Goal: Task Accomplishment & Management: Complete application form

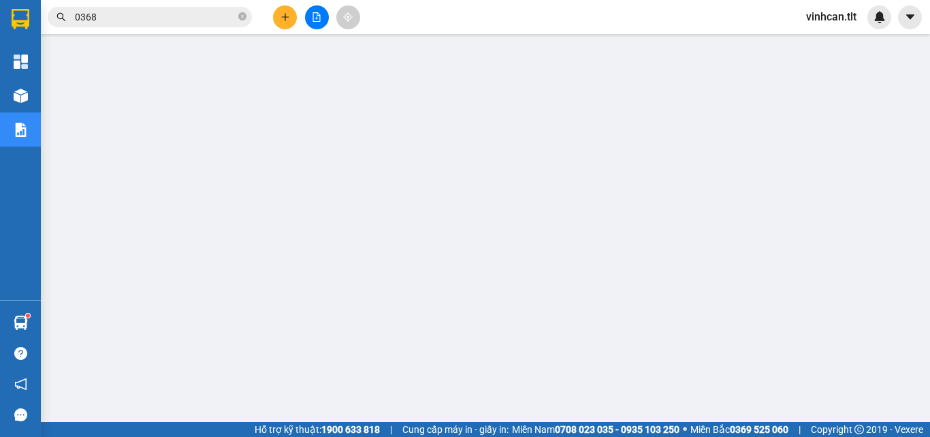
click at [244, 17] on icon "close-circle" at bounding box center [242, 16] width 8 height 8
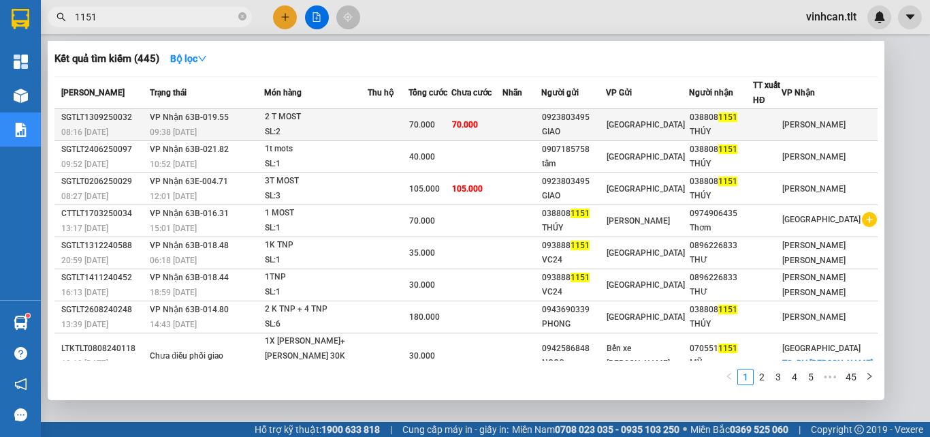
type input "1151"
click at [605, 115] on div "0923803495" at bounding box center [573, 117] width 63 height 14
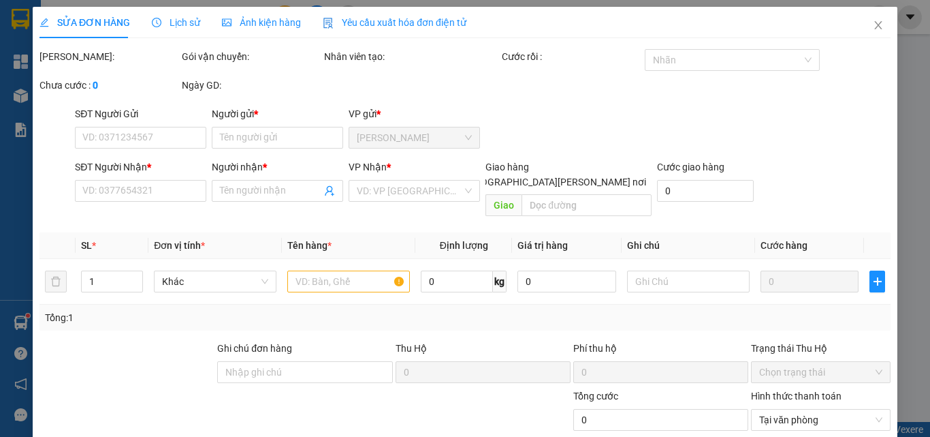
type input "0923803495"
type input "GIAO"
type input "0388081151"
type input "THÚY"
type input "70.000"
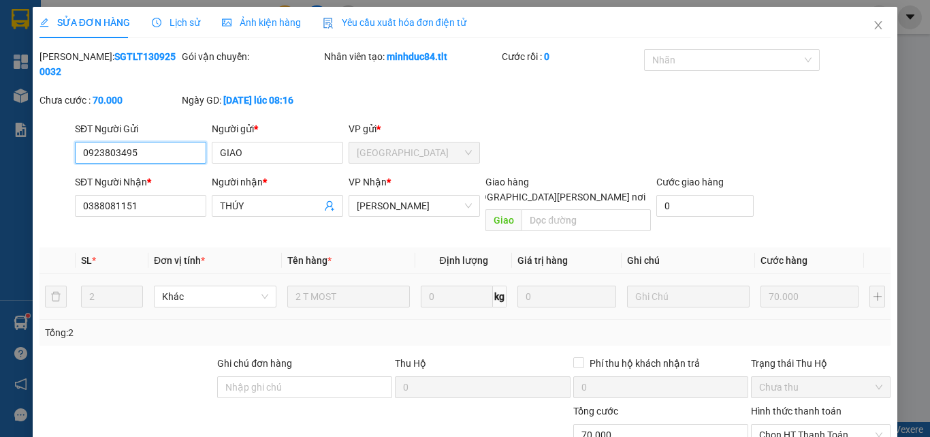
scroll to position [63, 0]
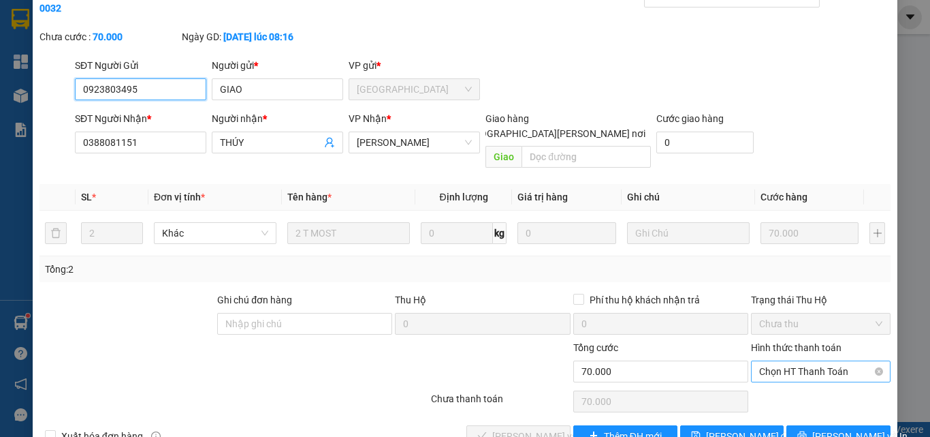
click at [782, 361] on span "Chọn HT Thanh Toán" at bounding box center [820, 371] width 123 height 20
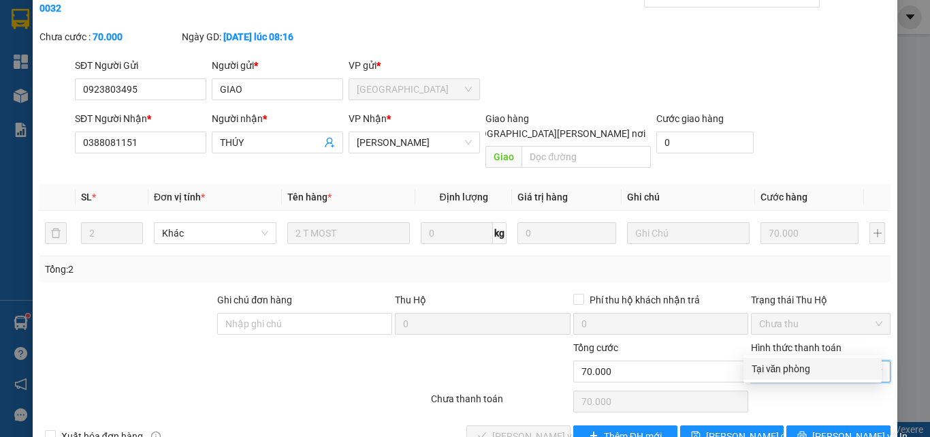
drag, startPoint x: 780, startPoint y: 365, endPoint x: 691, endPoint y: 387, distance: 92.0
click at [778, 368] on div "Tại văn phòng" at bounding box center [813, 368] width 122 height 15
type input "0"
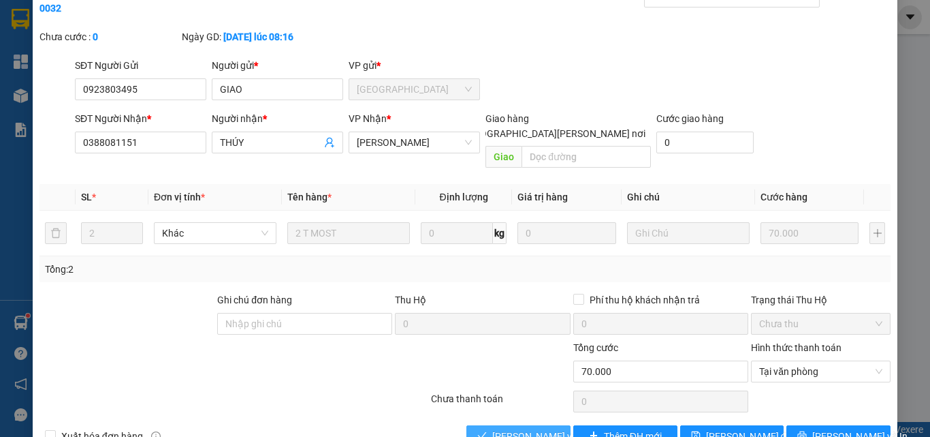
click at [552, 428] on span "[PERSON_NAME] và [PERSON_NAME] hàng" at bounding box center [584, 435] width 184 height 15
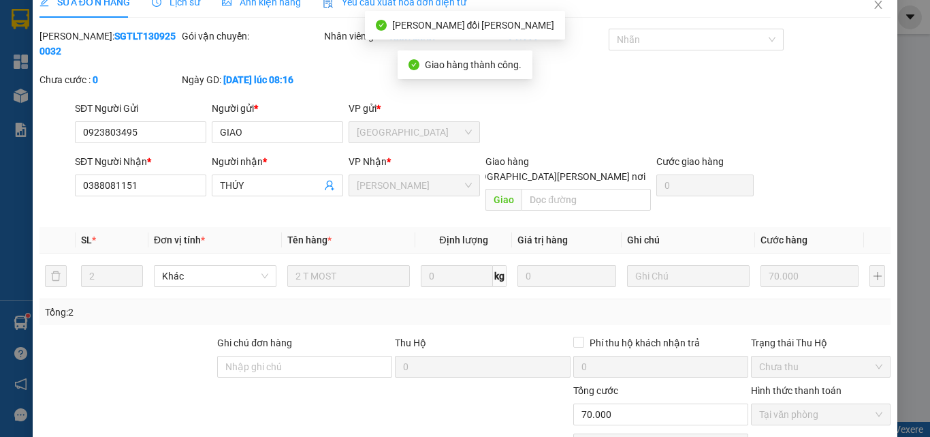
scroll to position [0, 0]
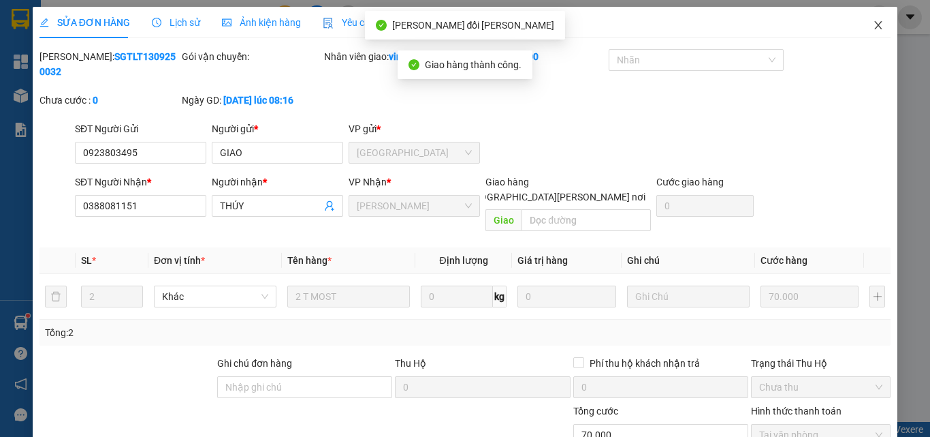
click at [873, 24] on icon "close" at bounding box center [878, 25] width 11 height 11
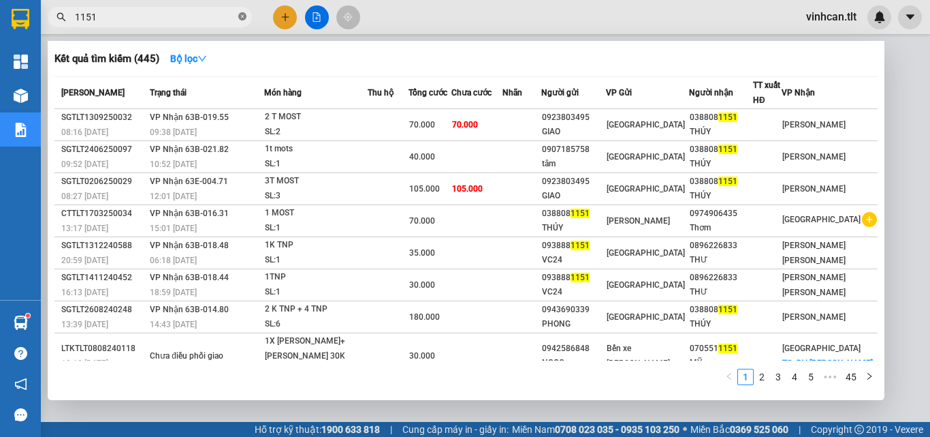
click at [242, 17] on icon "close-circle" at bounding box center [242, 16] width 8 height 8
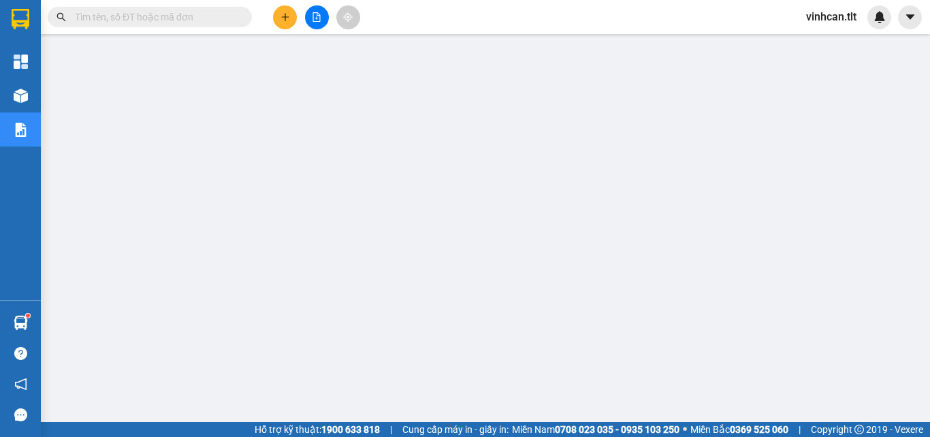
click at [215, 21] on input "text" at bounding box center [155, 17] width 161 height 15
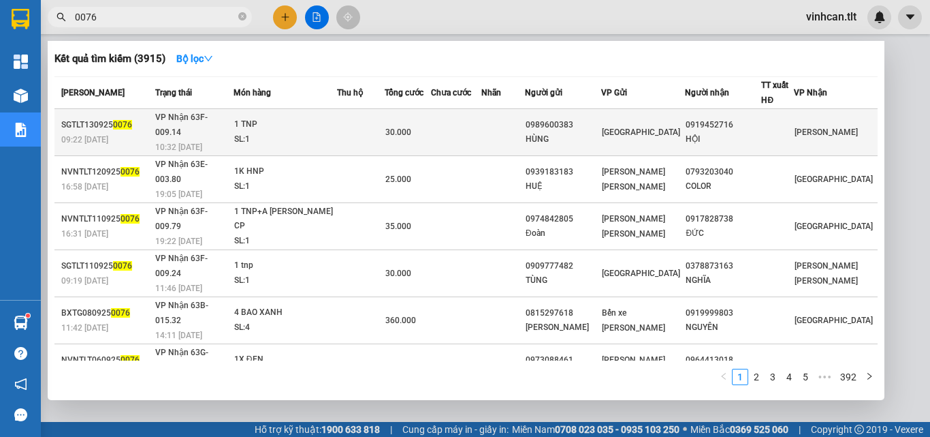
type input "0076"
click at [573, 119] on div "0989600383" at bounding box center [563, 125] width 75 height 14
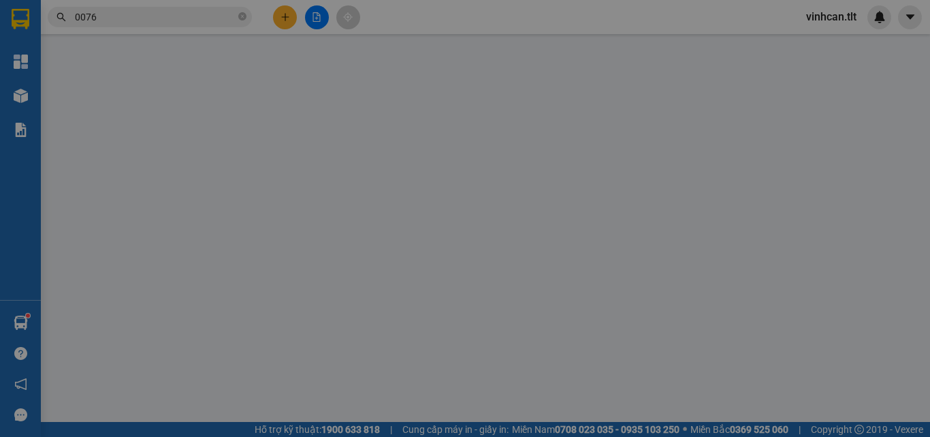
type input "0989600383"
type input "HÙNG"
type input "0919452716"
type input "HỘI"
type input "30.000"
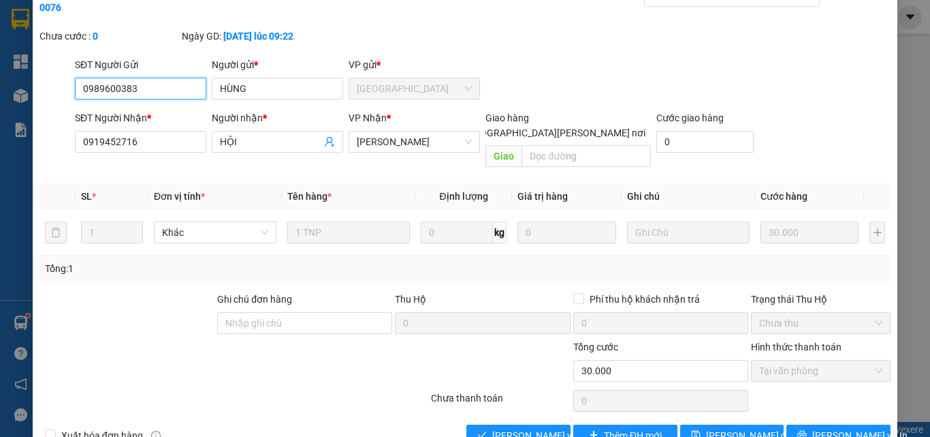
scroll to position [70, 0]
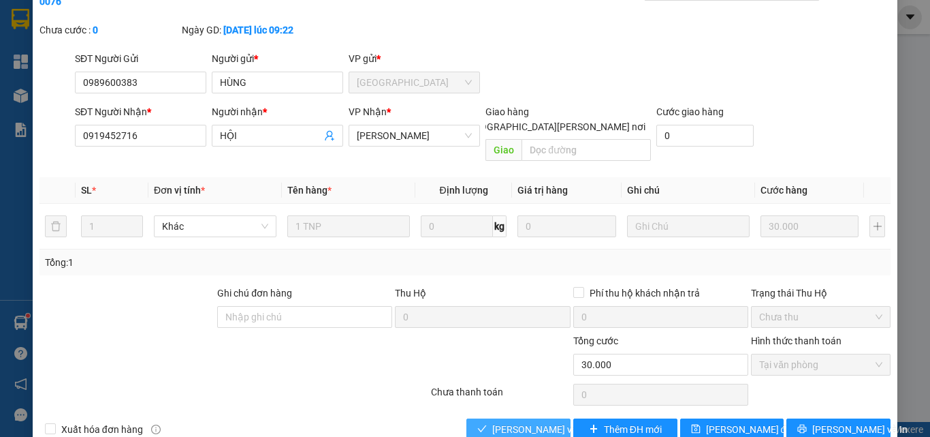
click at [543, 422] on span "[PERSON_NAME] và [PERSON_NAME] hàng" at bounding box center [584, 429] width 184 height 15
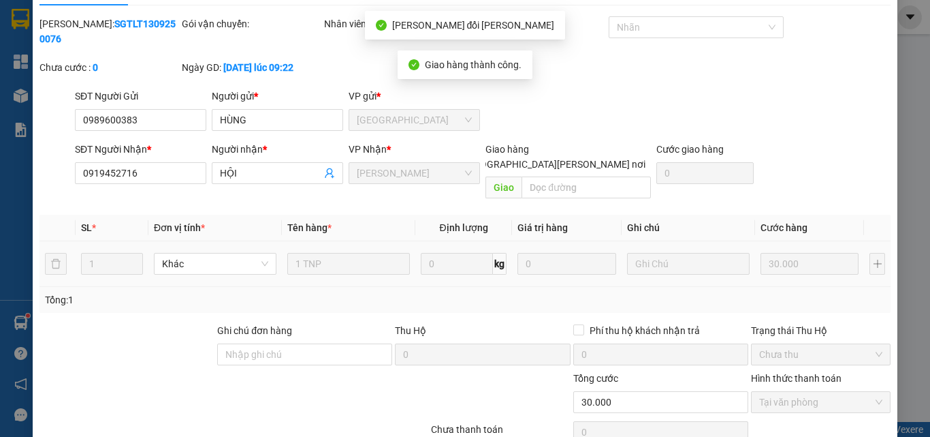
scroll to position [0, 0]
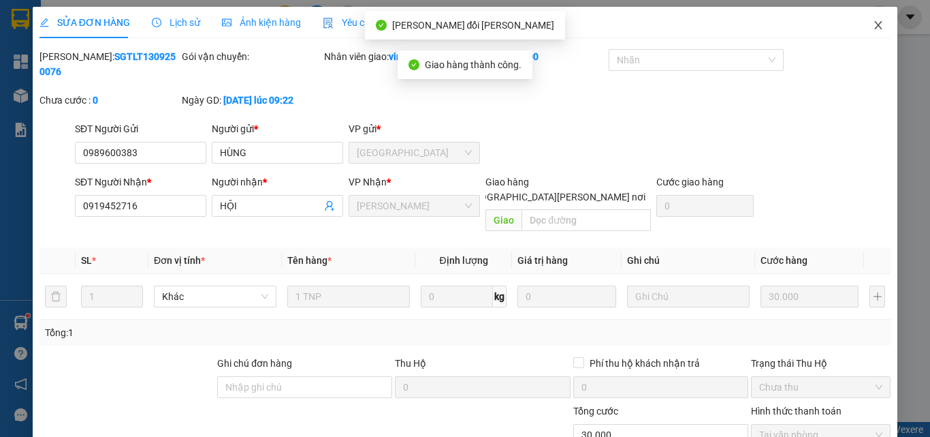
click at [873, 25] on icon "close" at bounding box center [878, 25] width 11 height 11
click at [871, 25] on div at bounding box center [880, 17] width 24 height 24
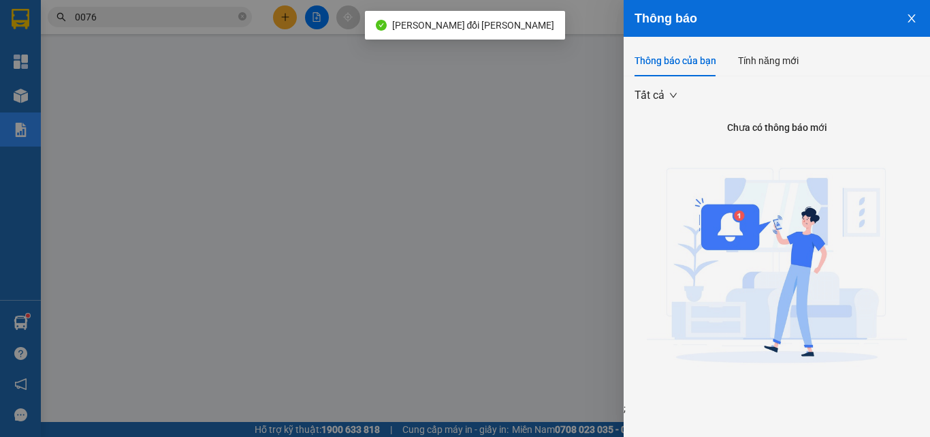
click at [244, 14] on div at bounding box center [465, 218] width 930 height 437
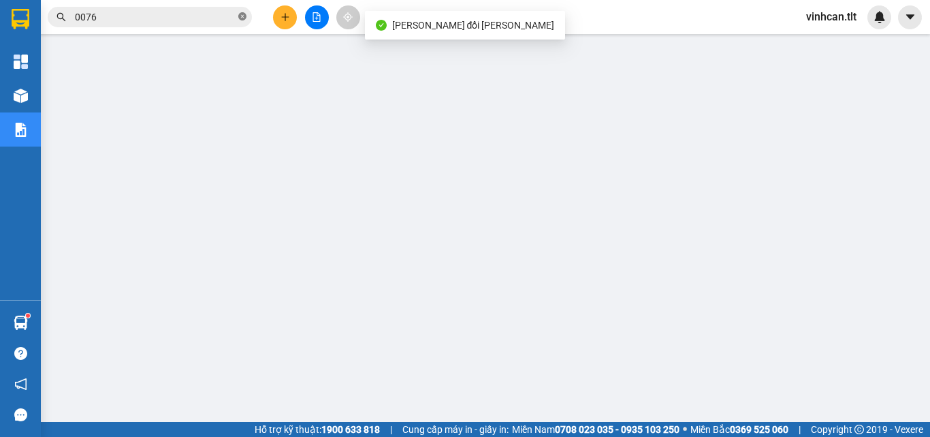
click at [242, 14] on icon "close-circle" at bounding box center [242, 16] width 8 height 8
click at [203, 12] on input "text" at bounding box center [155, 17] width 161 height 15
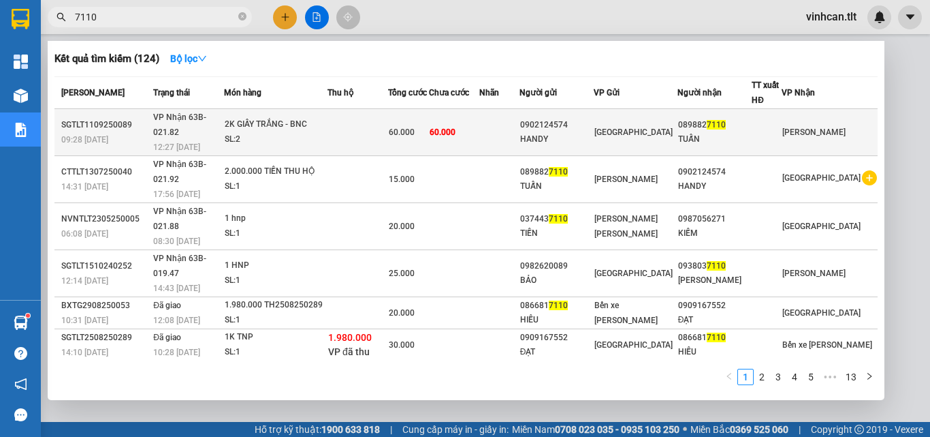
type input "7110"
click at [592, 121] on div "0902124574" at bounding box center [557, 125] width 74 height 14
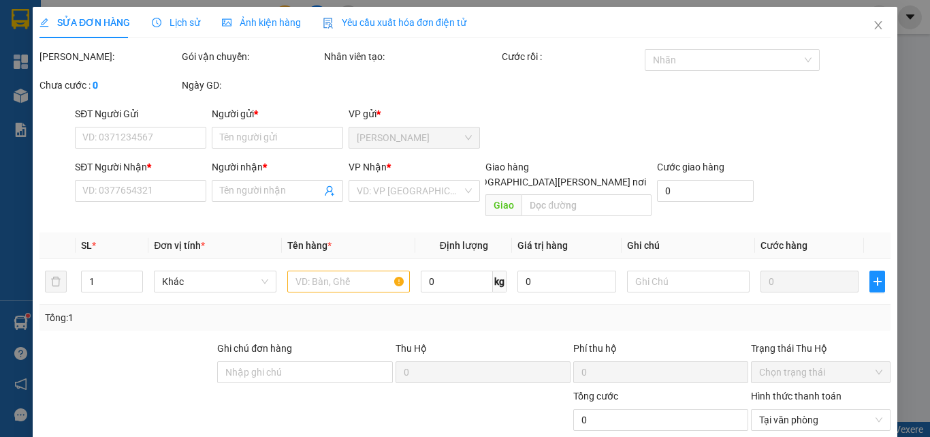
type input "0902124574"
type input "HANDY"
type input "0898827110"
type input "TUẤN"
type input "60.000"
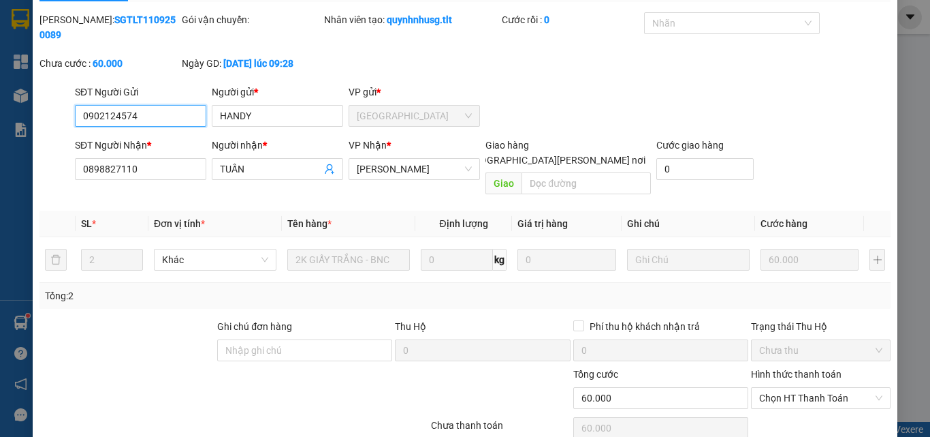
scroll to position [70, 0]
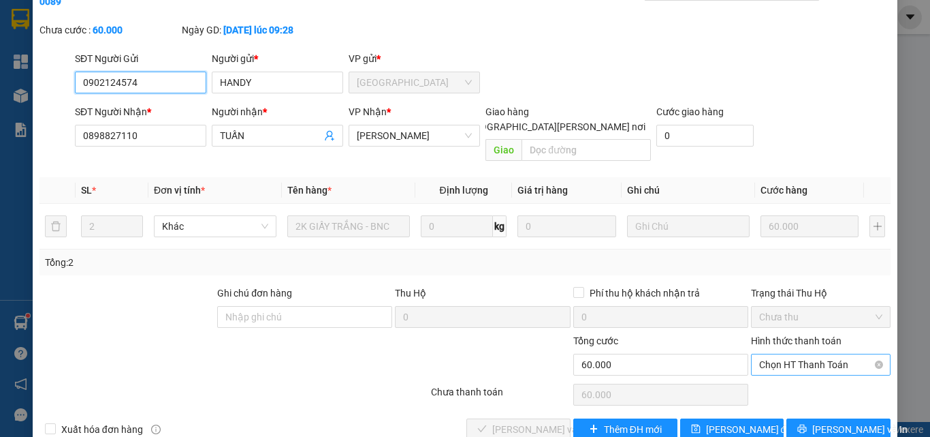
drag, startPoint x: 770, startPoint y: 332, endPoint x: 779, endPoint y: 344, distance: 15.0
click at [772, 354] on span "Chọn HT Thanh Toán" at bounding box center [820, 364] width 123 height 20
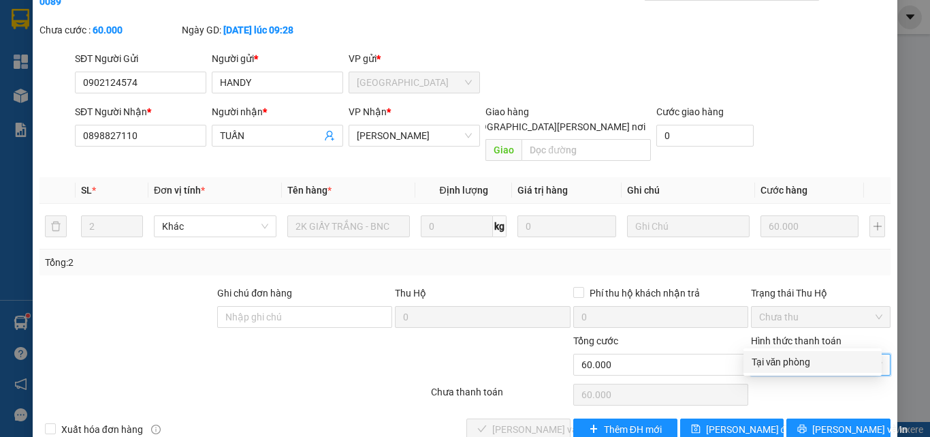
click at [783, 359] on div "Tại văn phòng" at bounding box center [813, 361] width 122 height 15
type input "0"
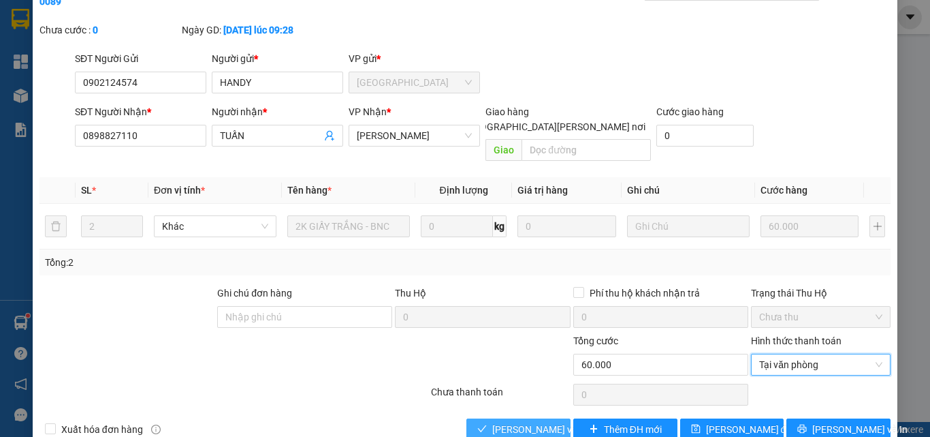
drag, startPoint x: 544, startPoint y: 396, endPoint x: 548, endPoint y: 377, distance: 18.7
click at [544, 418] on button "[PERSON_NAME] và [PERSON_NAME] hàng" at bounding box center [518, 429] width 104 height 22
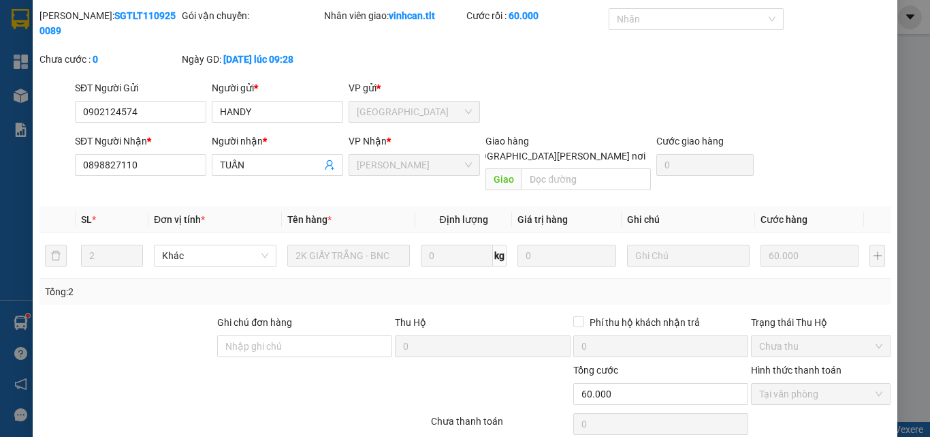
scroll to position [0, 0]
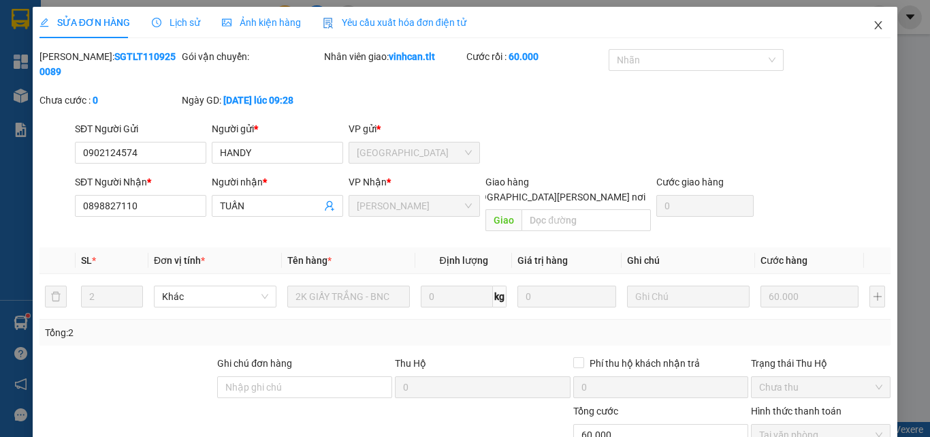
click at [873, 29] on icon "close" at bounding box center [878, 25] width 11 height 11
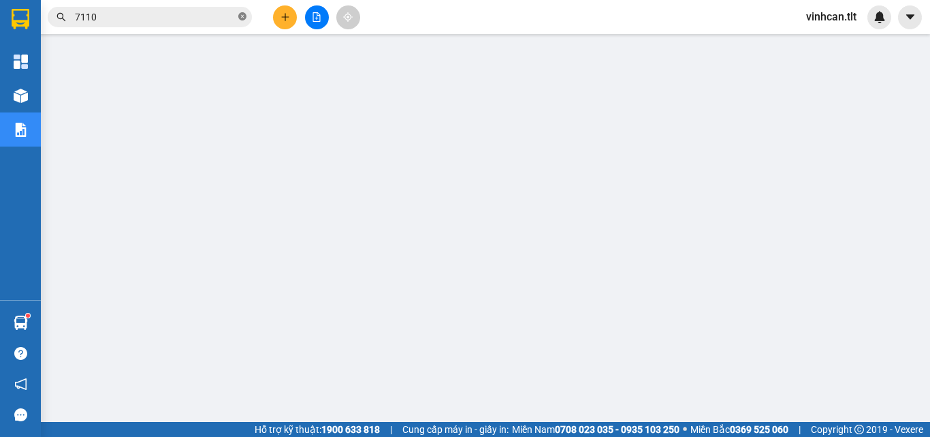
click at [244, 18] on icon "close-circle" at bounding box center [242, 16] width 8 height 8
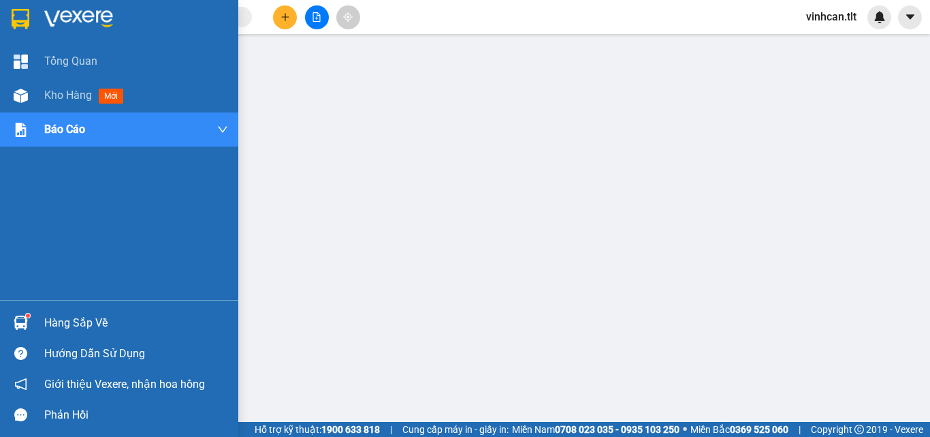
click at [72, 323] on div "Hàng sắp về" at bounding box center [136, 323] width 184 height 20
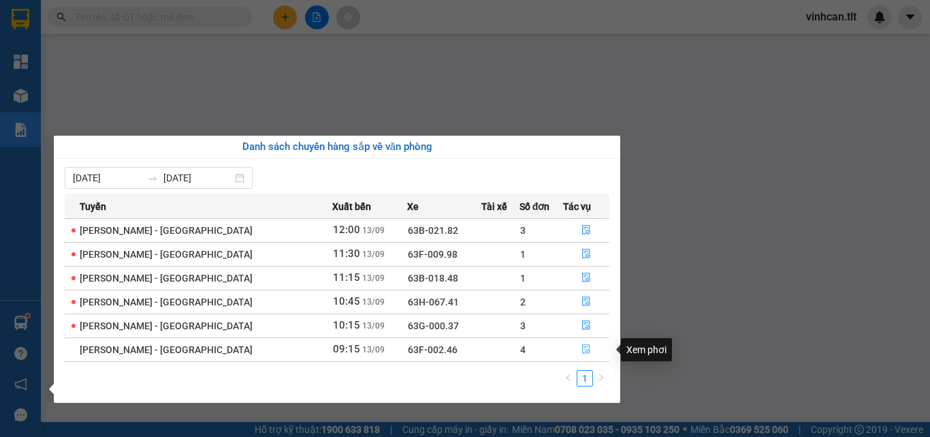
click at [582, 352] on icon "file-done" at bounding box center [587, 349] width 10 height 10
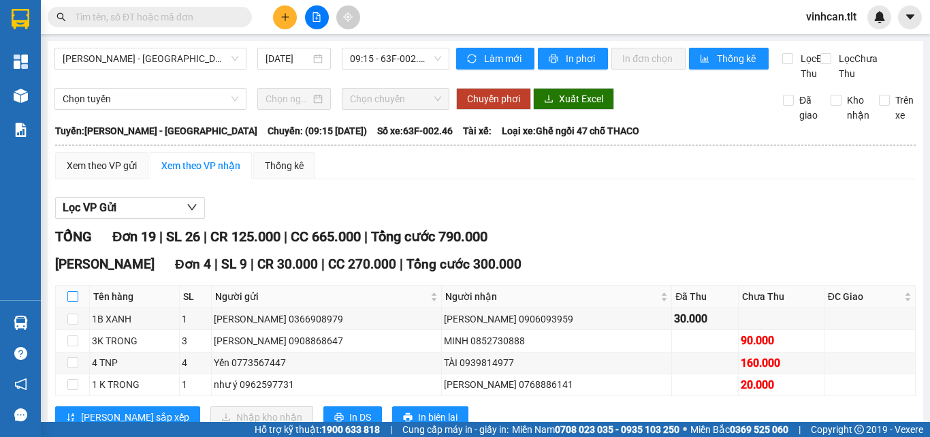
click at [71, 302] on input "checkbox" at bounding box center [72, 296] width 11 height 11
checkbox input "true"
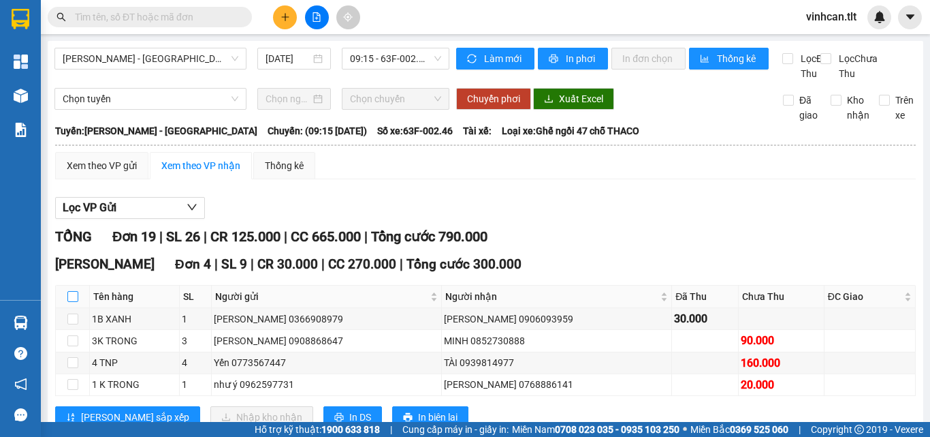
checkbox input "true"
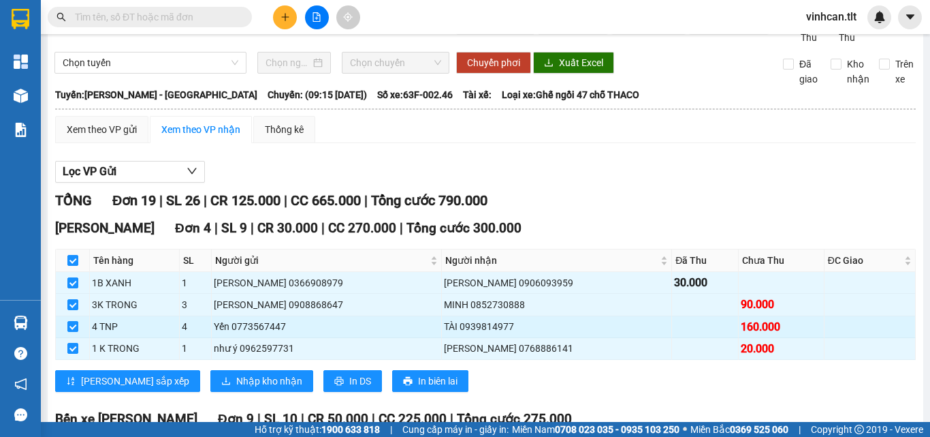
scroll to position [68, 0]
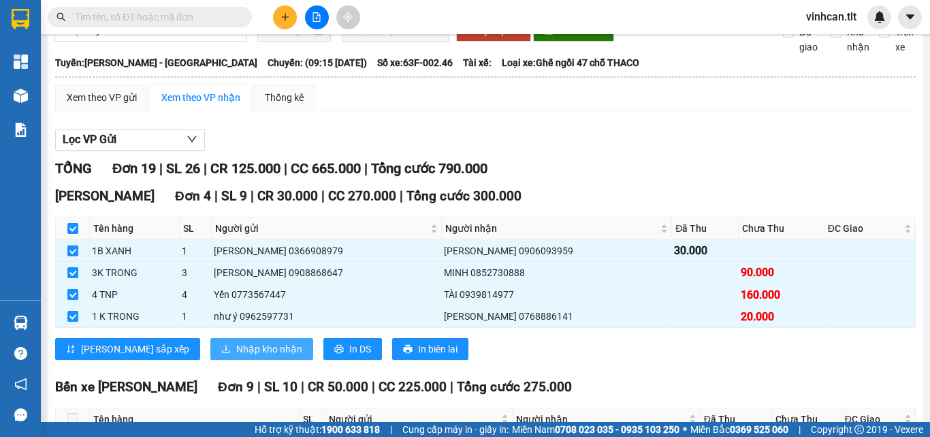
click at [236, 356] on span "Nhập kho nhận" at bounding box center [269, 348] width 66 height 15
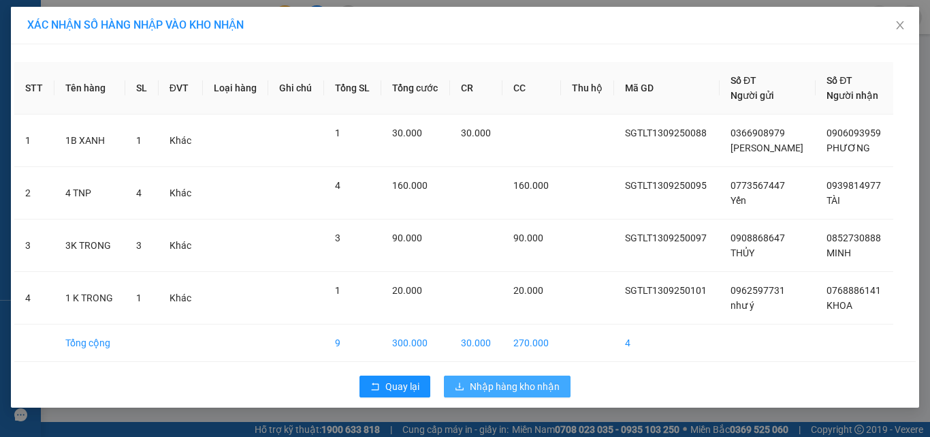
click at [498, 384] on span "Nhập hàng kho nhận" at bounding box center [515, 386] width 90 height 15
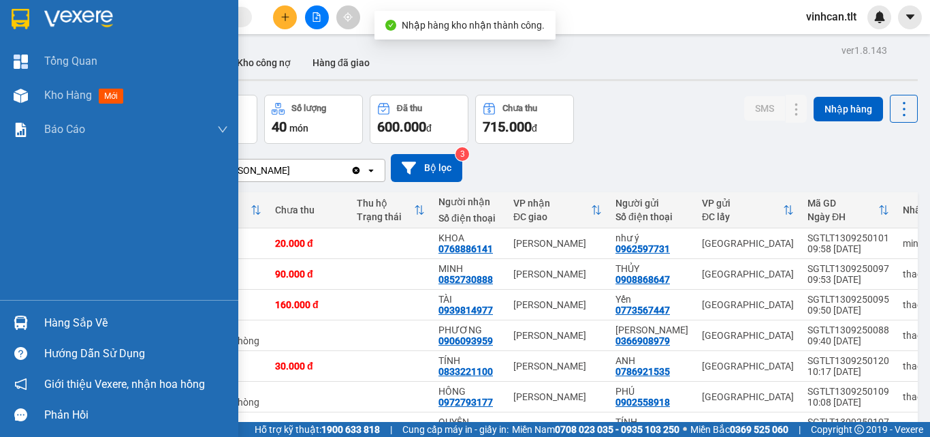
click at [65, 323] on div "Hàng sắp về" at bounding box center [136, 323] width 184 height 20
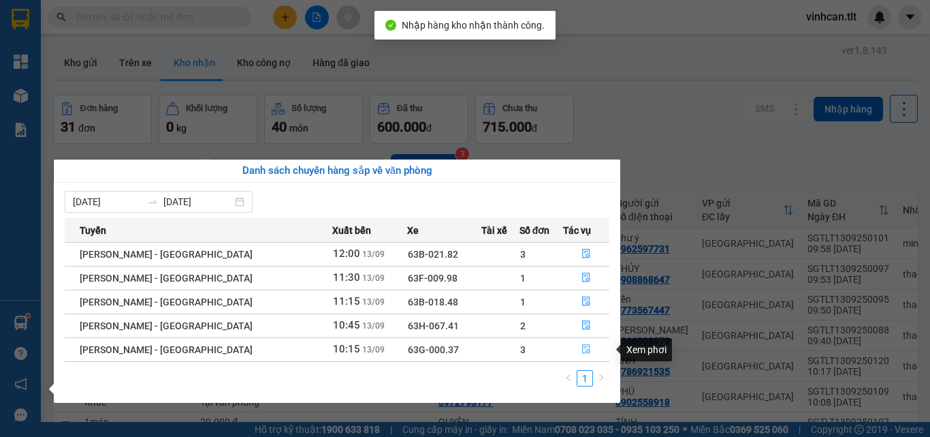
click at [582, 351] on icon "file-done" at bounding box center [587, 349] width 10 height 10
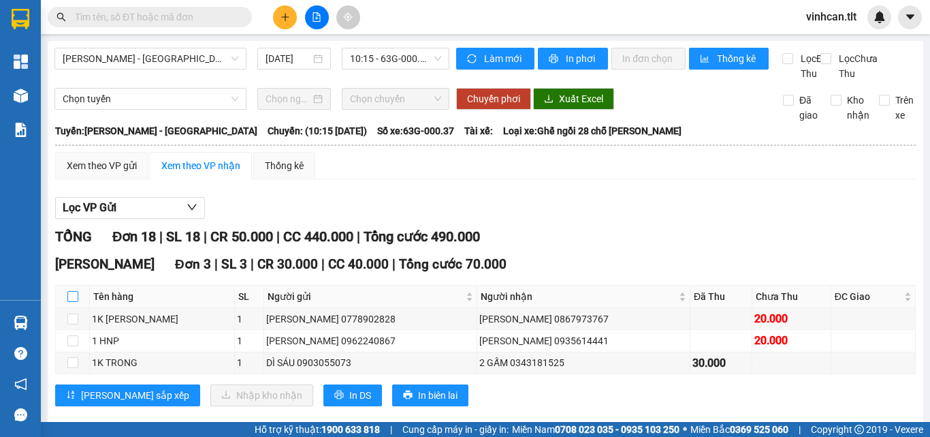
click at [72, 302] on input "checkbox" at bounding box center [72, 296] width 11 height 11
checkbox input "true"
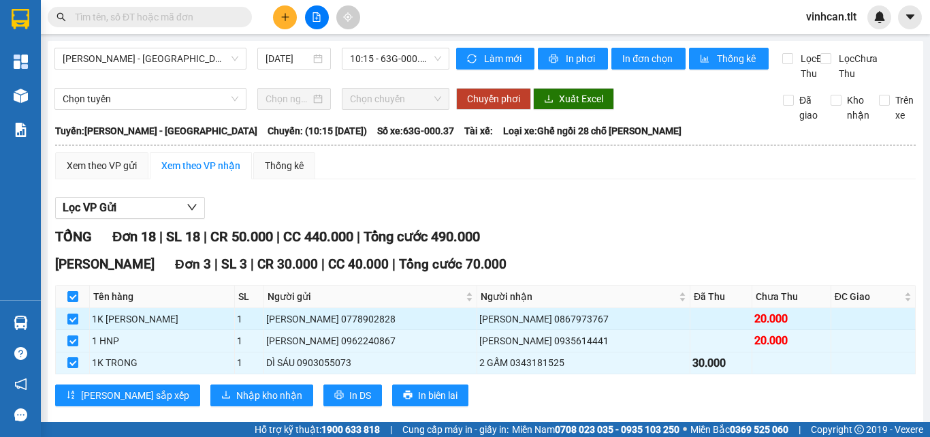
scroll to position [68, 0]
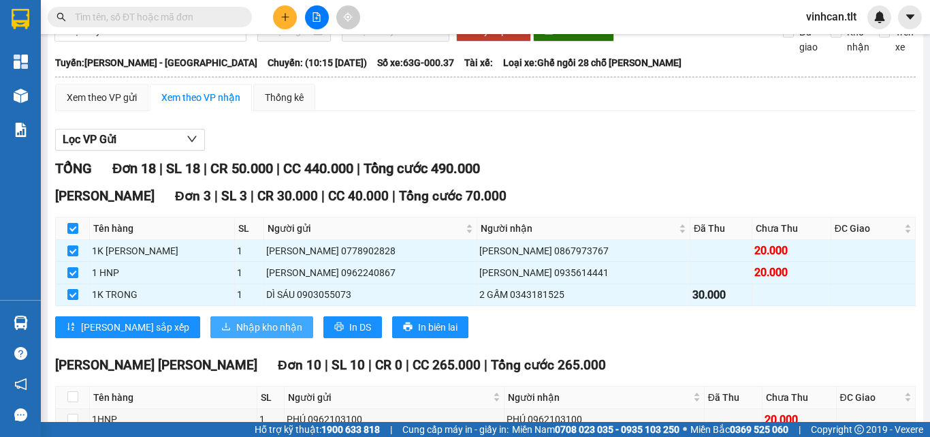
click at [236, 334] on span "Nhập kho nhận" at bounding box center [269, 326] width 66 height 15
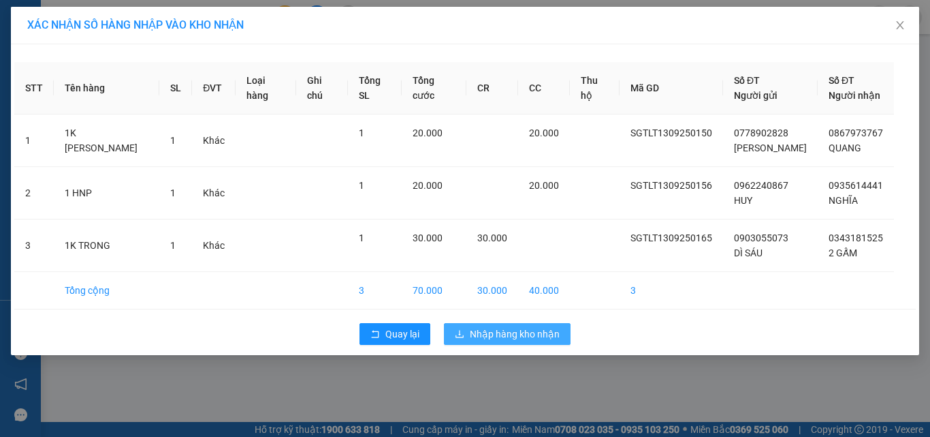
drag, startPoint x: 530, startPoint y: 333, endPoint x: 501, endPoint y: 346, distance: 31.4
click at [530, 334] on span "Nhập hàng kho nhận" at bounding box center [515, 333] width 90 height 15
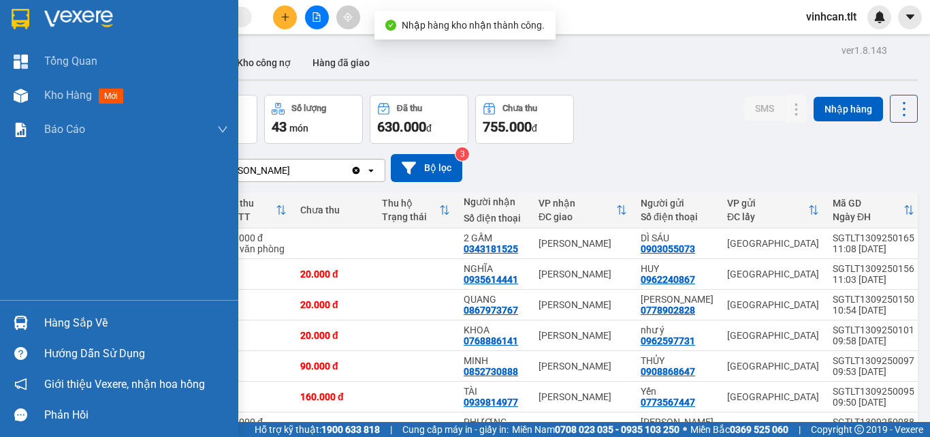
click at [60, 326] on div "Hàng sắp về" at bounding box center [136, 323] width 184 height 20
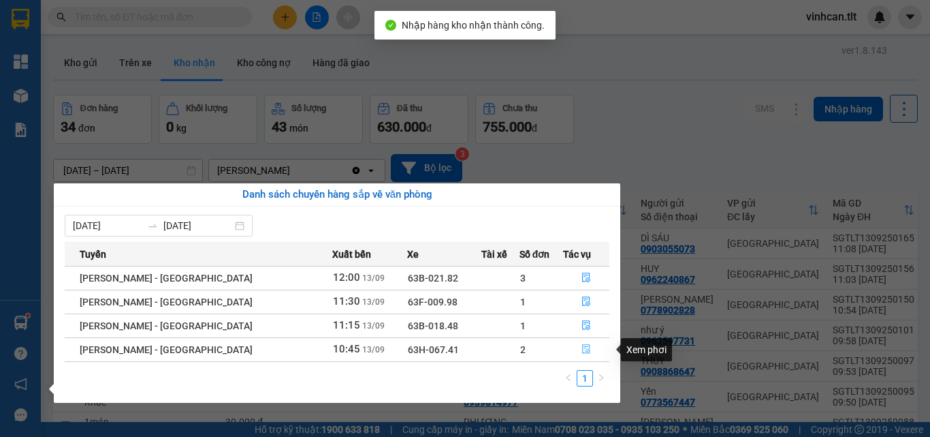
click at [582, 349] on icon "file-done" at bounding box center [586, 350] width 8 height 10
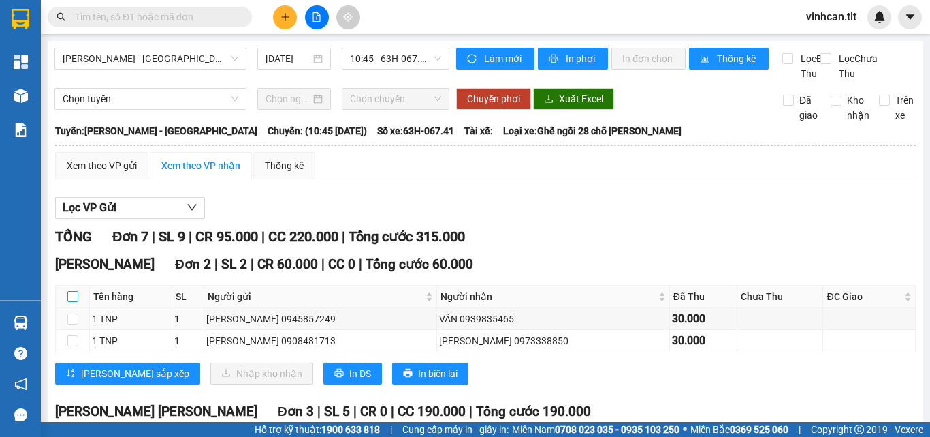
click at [73, 302] on input "checkbox" at bounding box center [72, 296] width 11 height 11
checkbox input "true"
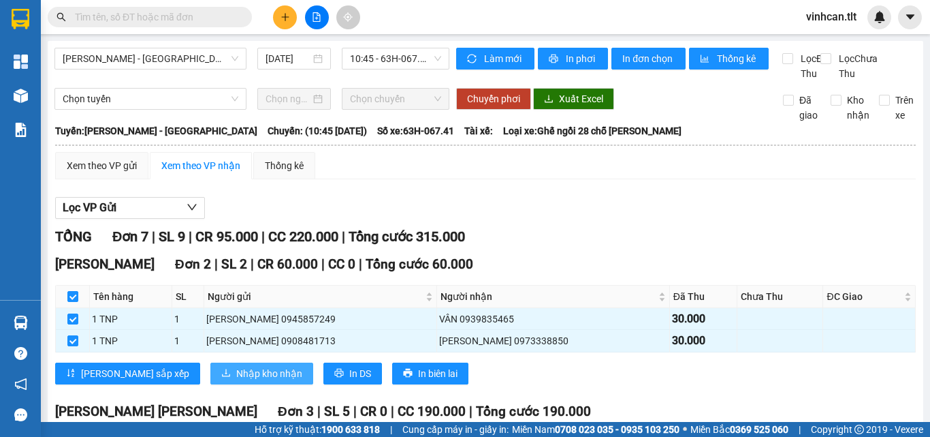
click at [236, 381] on span "Nhập kho nhận" at bounding box center [269, 373] width 66 height 15
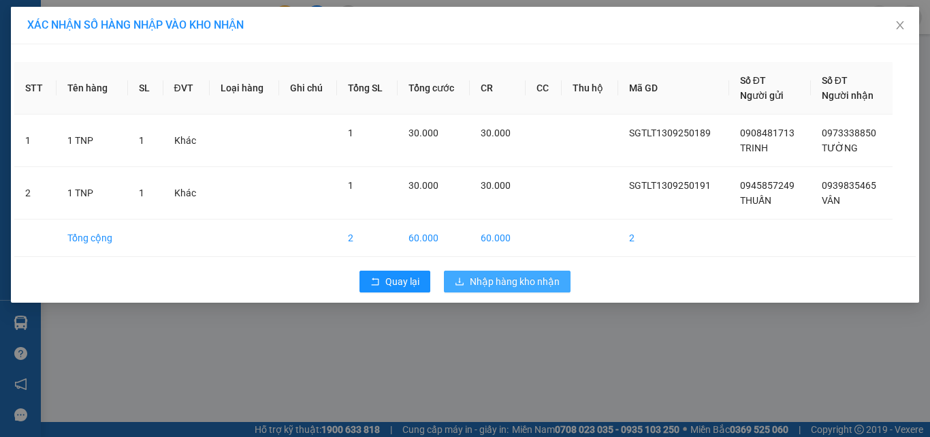
click at [512, 282] on span "Nhập hàng kho nhận" at bounding box center [515, 281] width 90 height 15
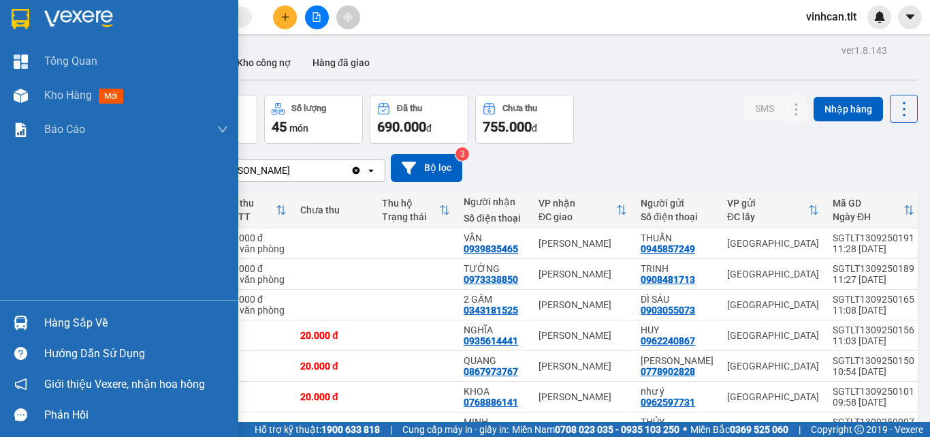
click at [60, 321] on div "Hàng sắp về" at bounding box center [136, 323] width 184 height 20
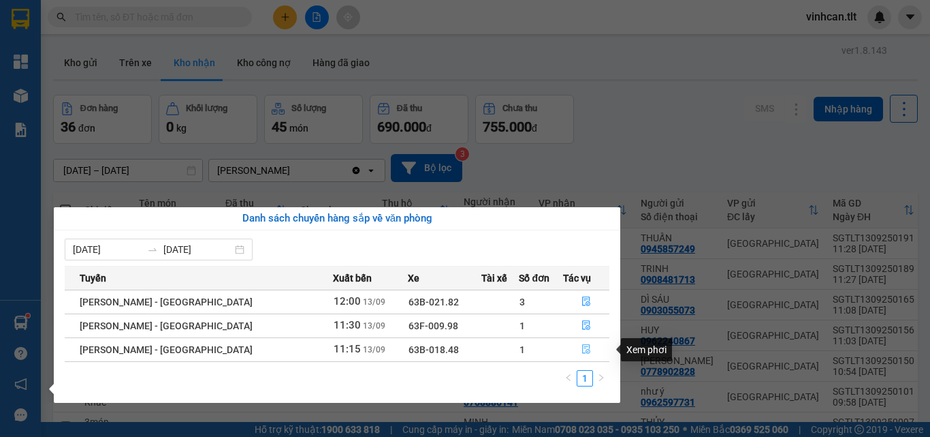
click at [582, 346] on icon "file-done" at bounding box center [586, 350] width 8 height 10
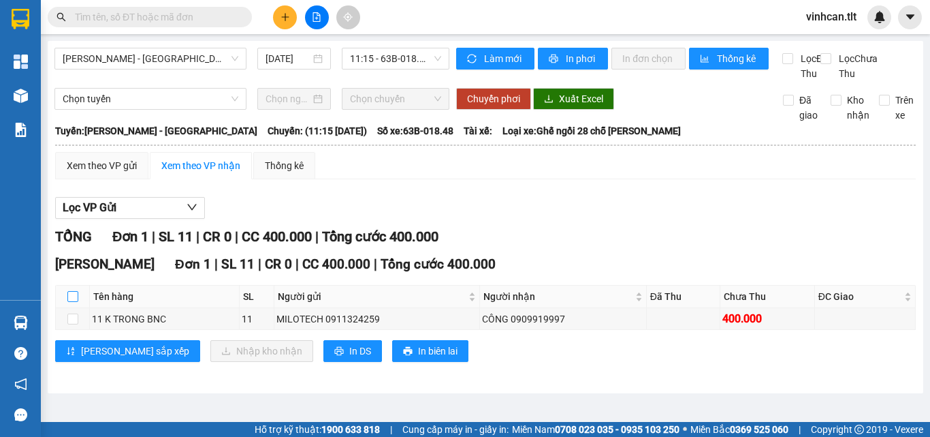
click at [70, 302] on input "checkbox" at bounding box center [72, 296] width 11 height 11
checkbox input "true"
drag, startPoint x: 70, startPoint y: 311, endPoint x: 97, endPoint y: 325, distance: 29.8
click at [71, 302] on input "checkbox" at bounding box center [72, 296] width 11 height 11
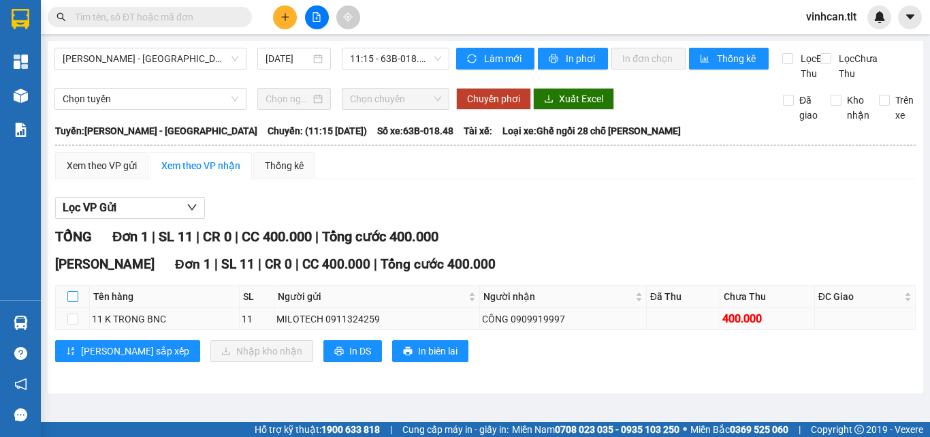
checkbox input "false"
click at [73, 302] on input "checkbox" at bounding box center [72, 296] width 11 height 11
checkbox input "true"
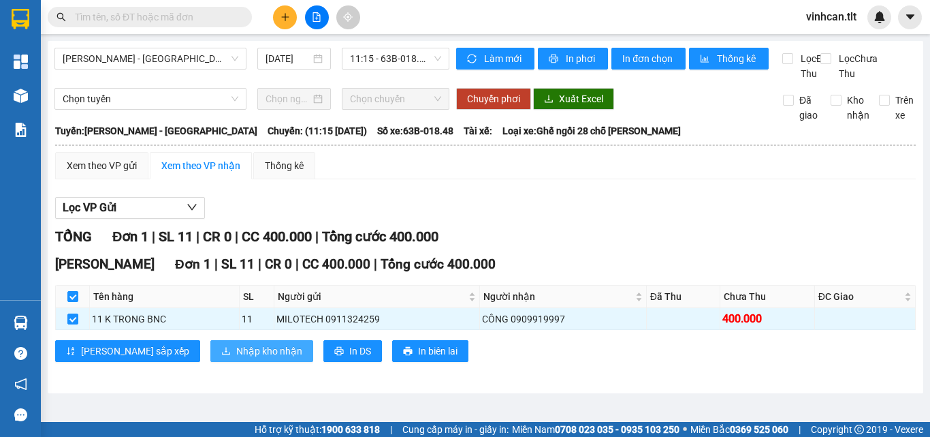
click at [236, 358] on span "Nhập kho nhận" at bounding box center [269, 350] width 66 height 15
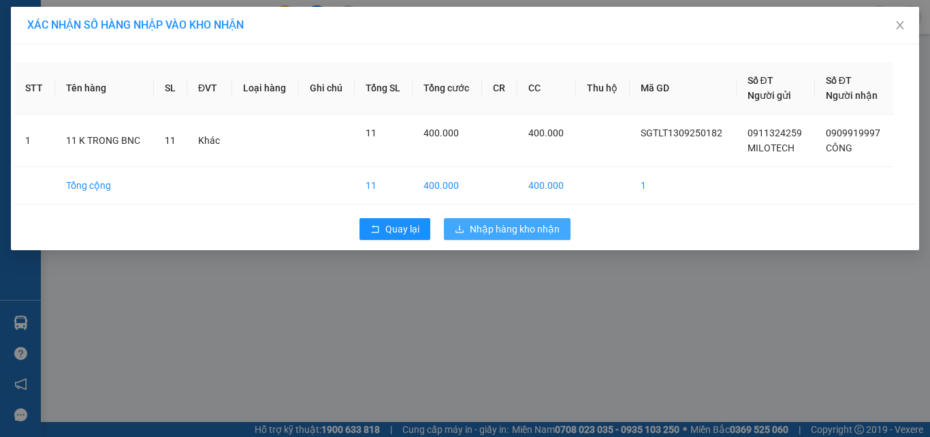
click at [515, 231] on span "Nhập hàng kho nhận" at bounding box center [515, 228] width 90 height 15
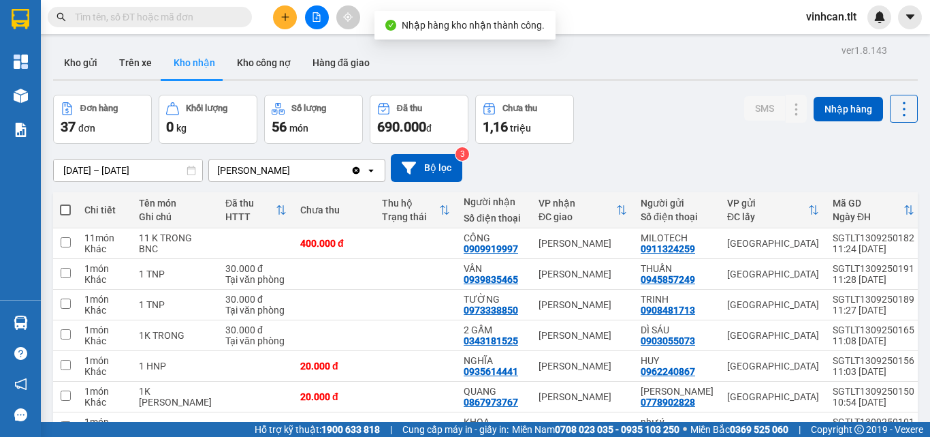
click at [137, 19] on input "text" at bounding box center [155, 17] width 161 height 15
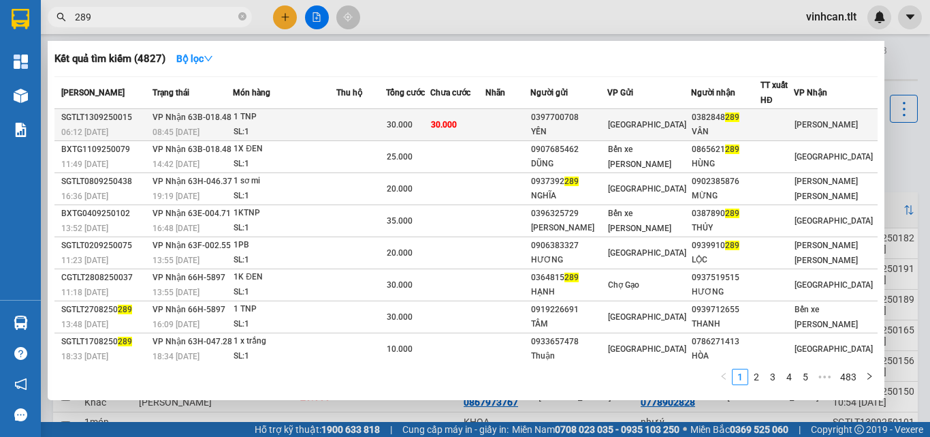
type input "289"
click at [588, 116] on div "0397700708" at bounding box center [569, 117] width 76 height 14
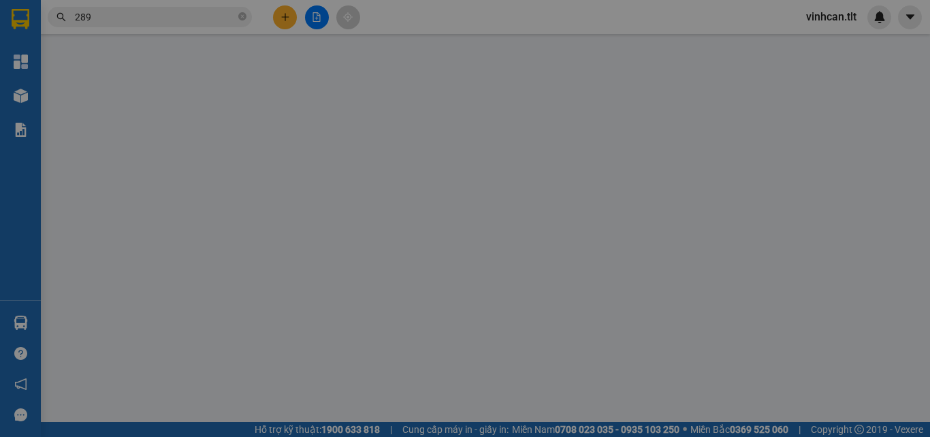
type input "0397700708"
type input "YẾN"
type input "0382848289"
type input "VÂN"
type input "30.000"
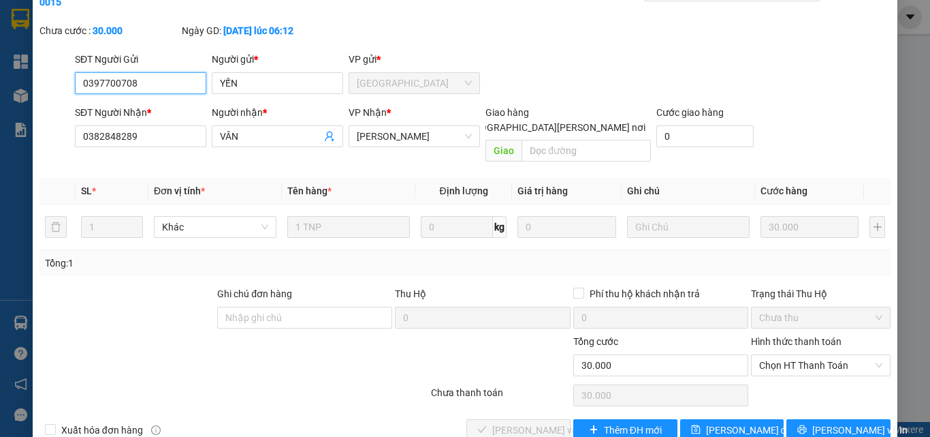
scroll to position [70, 0]
click at [787, 354] on span "Chọn HT Thanh Toán" at bounding box center [820, 364] width 123 height 20
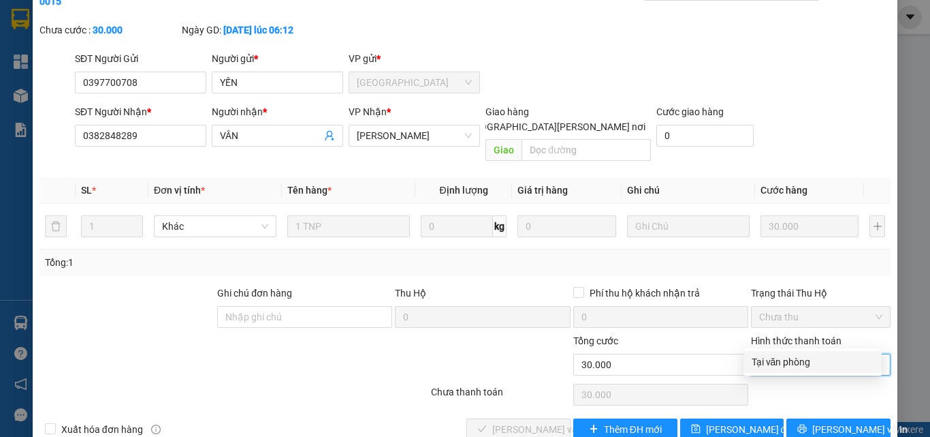
click at [791, 360] on div "Tại văn phòng" at bounding box center [813, 361] width 122 height 15
type input "0"
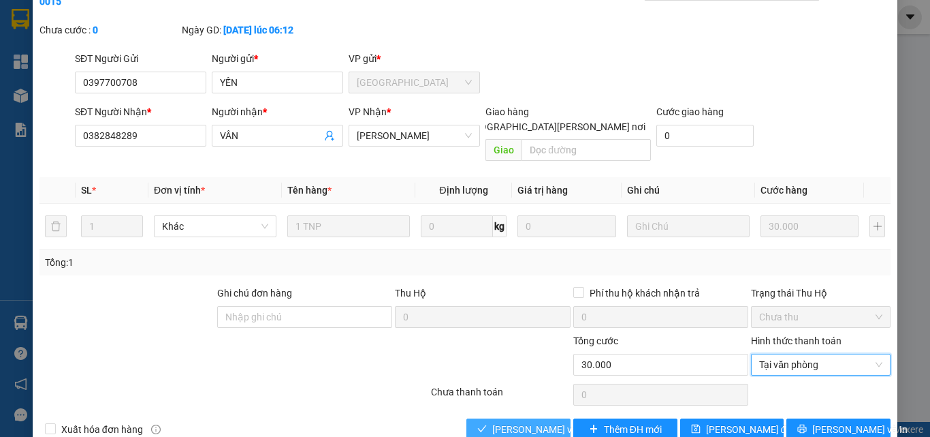
click at [542, 422] on span "[PERSON_NAME] và [PERSON_NAME] hàng" at bounding box center [584, 429] width 184 height 15
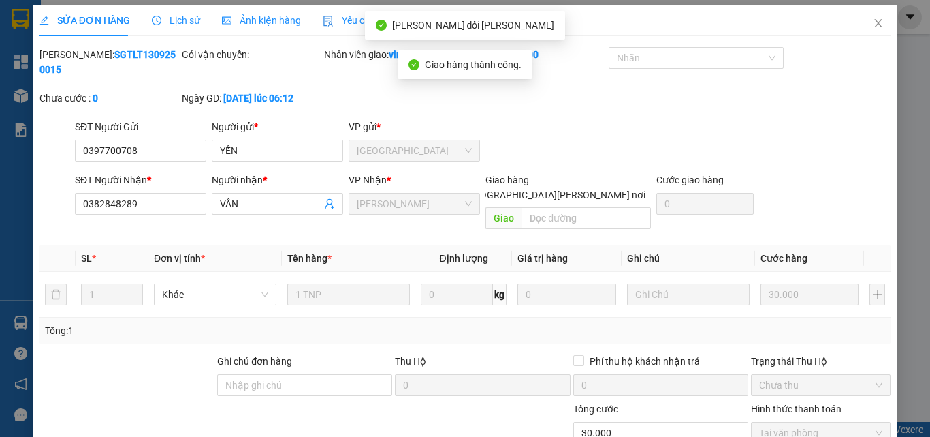
scroll to position [0, 0]
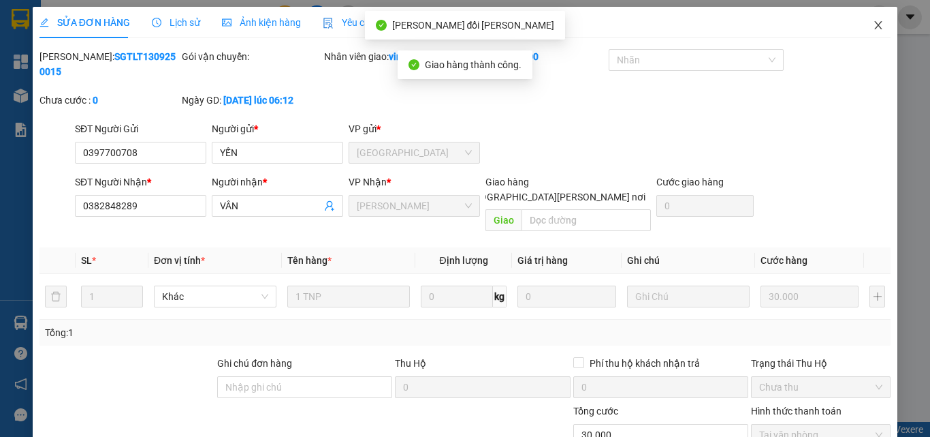
click at [873, 22] on icon "close" at bounding box center [878, 25] width 11 height 11
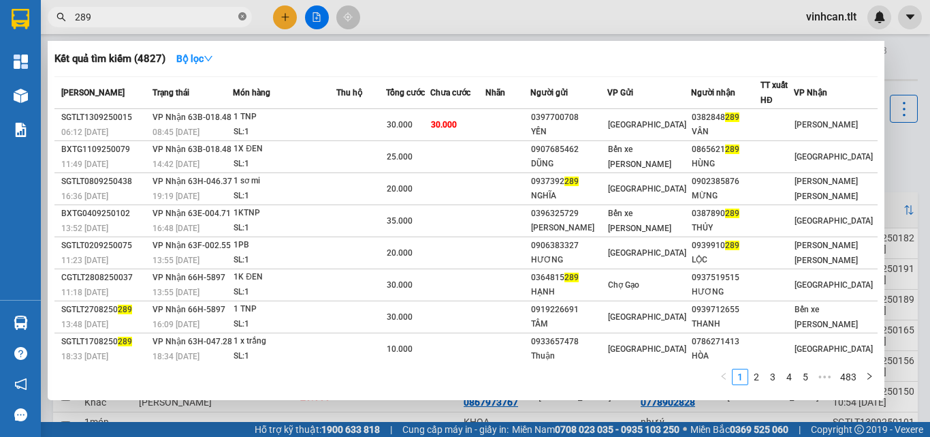
click at [241, 16] on icon "close-circle" at bounding box center [242, 16] width 8 height 8
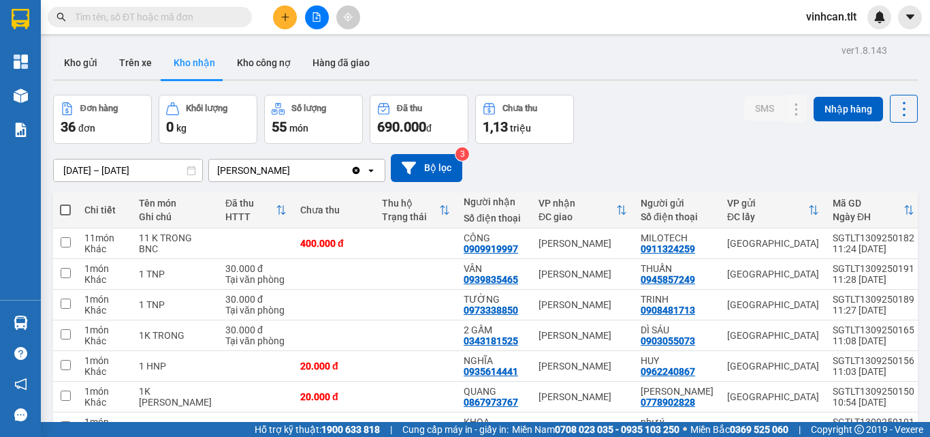
click at [219, 16] on input "text" at bounding box center [155, 17] width 161 height 15
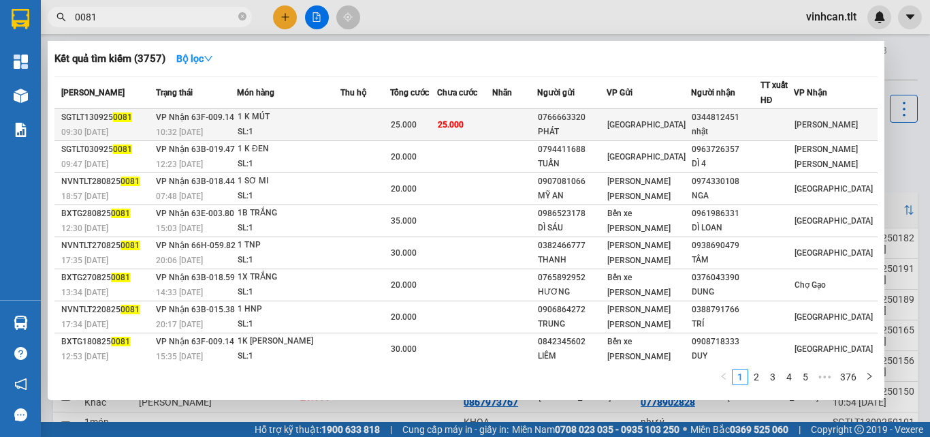
type input "0081"
click at [577, 118] on div "0766663320" at bounding box center [572, 117] width 68 height 14
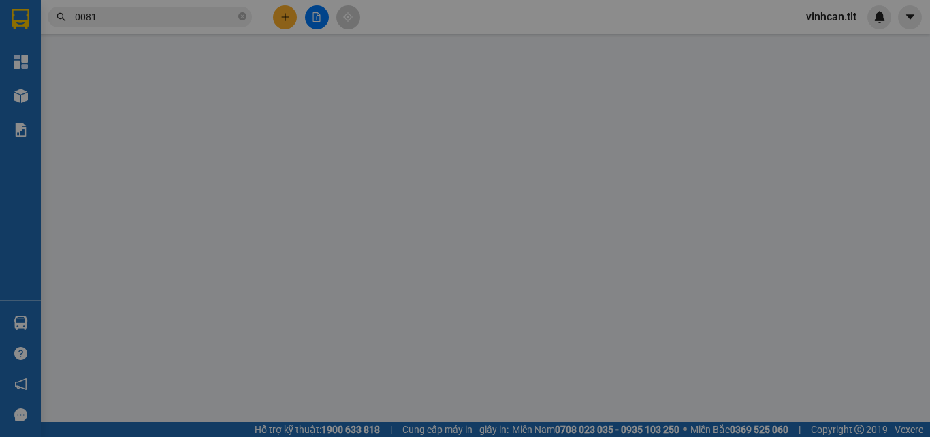
type input "0766663320"
type input "PHÁT"
type input "0344812451"
type input "nhật"
type input "25.000"
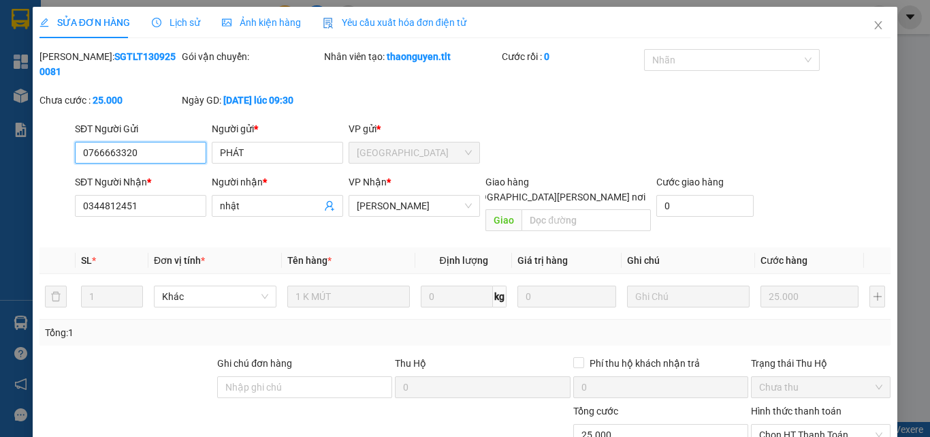
scroll to position [69, 0]
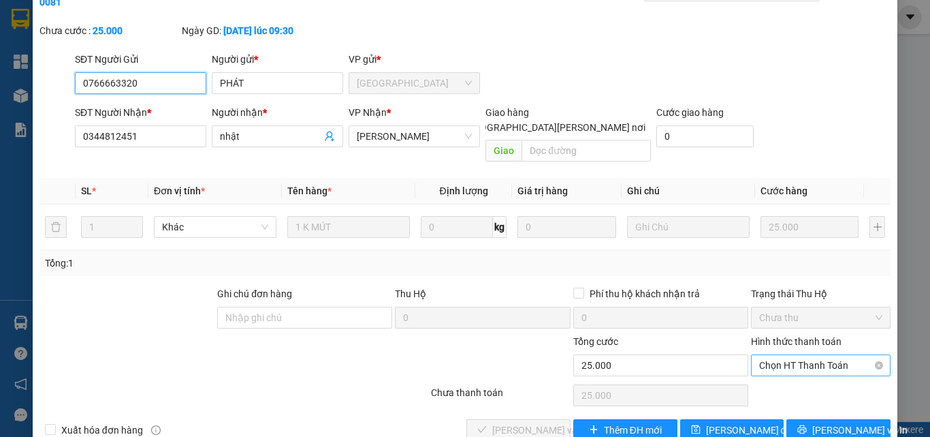
click at [789, 355] on span "Chọn HT Thanh Toán" at bounding box center [820, 365] width 123 height 20
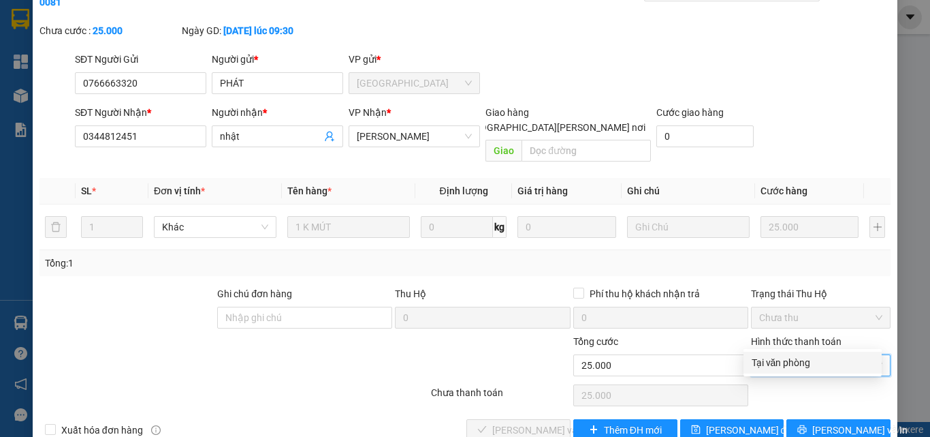
click at [782, 369] on div "Tại văn phòng" at bounding box center [813, 362] width 122 height 15
type input "0"
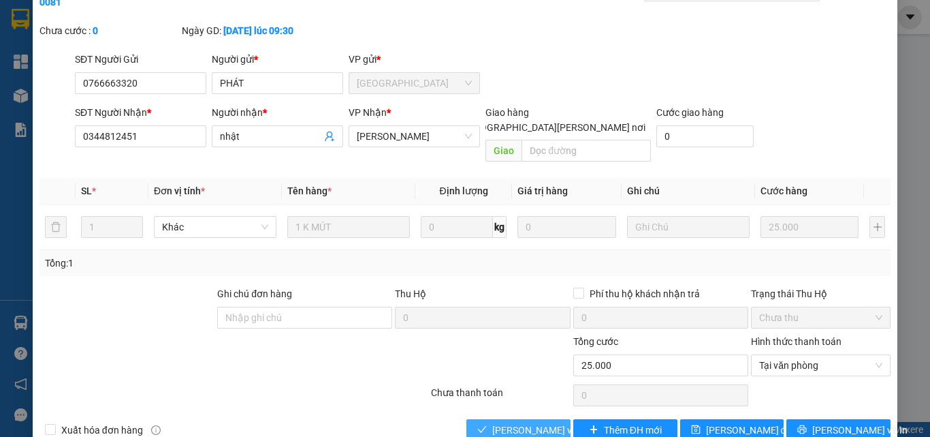
click at [533, 422] on span "[PERSON_NAME] và [PERSON_NAME] hàng" at bounding box center [584, 429] width 184 height 15
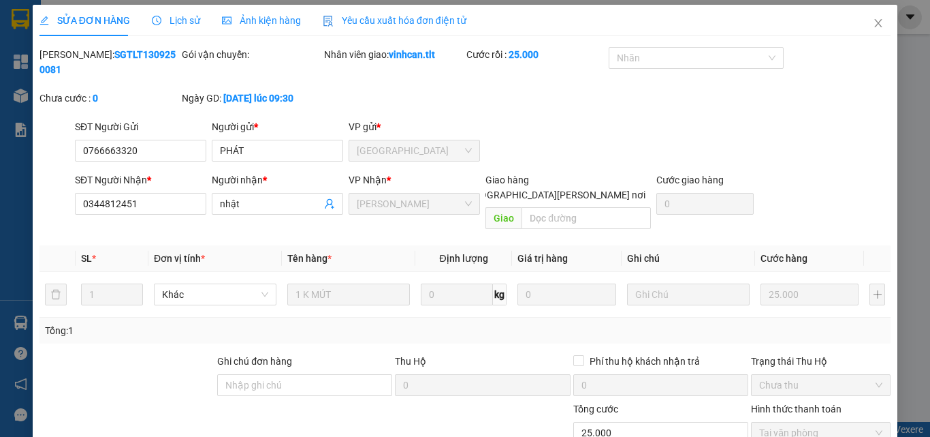
scroll to position [0, 0]
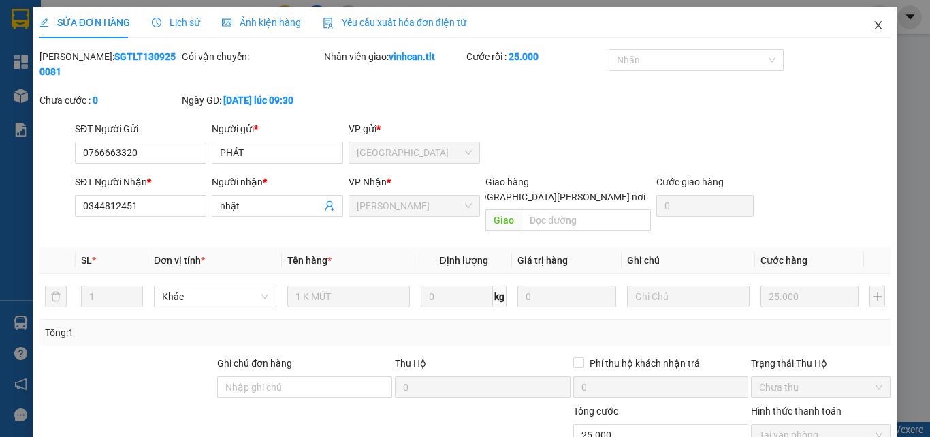
click at [873, 24] on icon "close" at bounding box center [878, 25] width 11 height 11
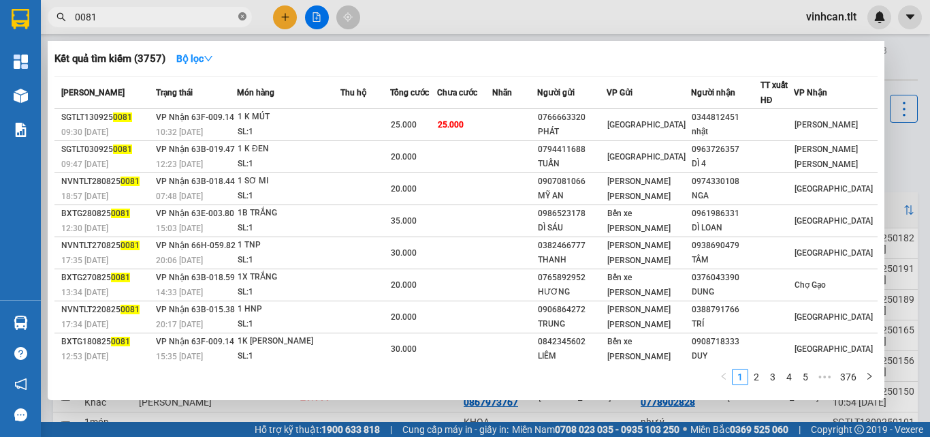
click at [244, 15] on icon "close-circle" at bounding box center [242, 16] width 8 height 8
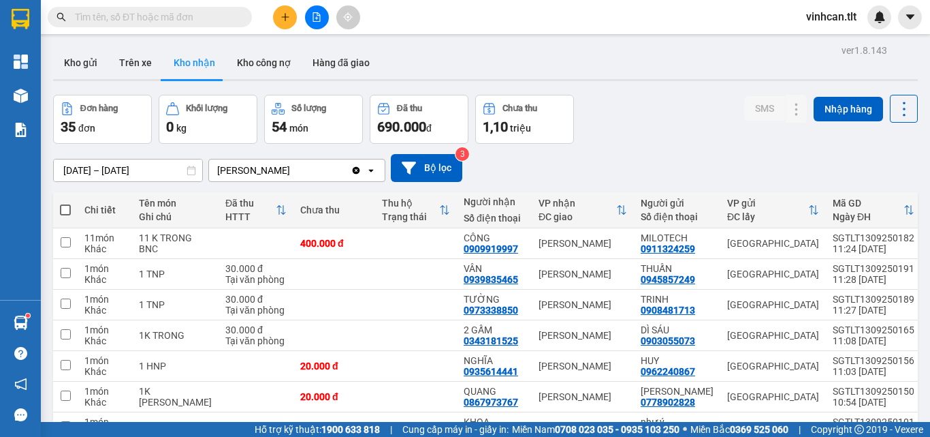
click at [185, 16] on input "text" at bounding box center [155, 17] width 161 height 15
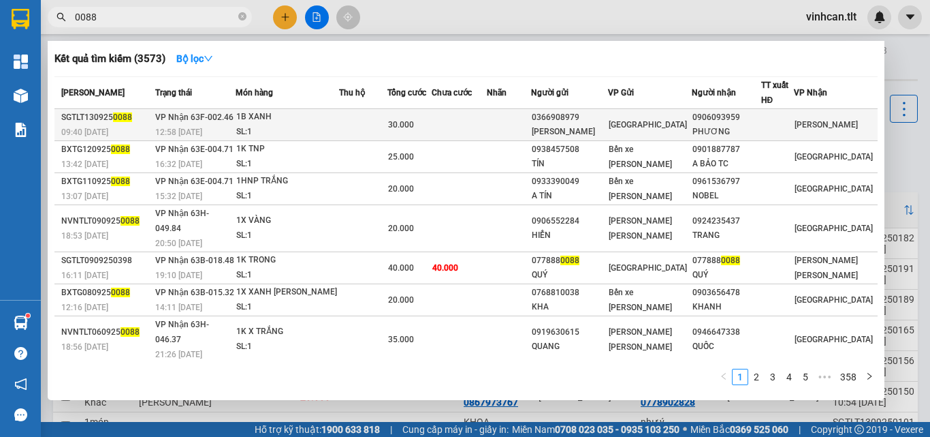
type input "0088"
click at [595, 122] on div "0366908979" at bounding box center [570, 117] width 76 height 14
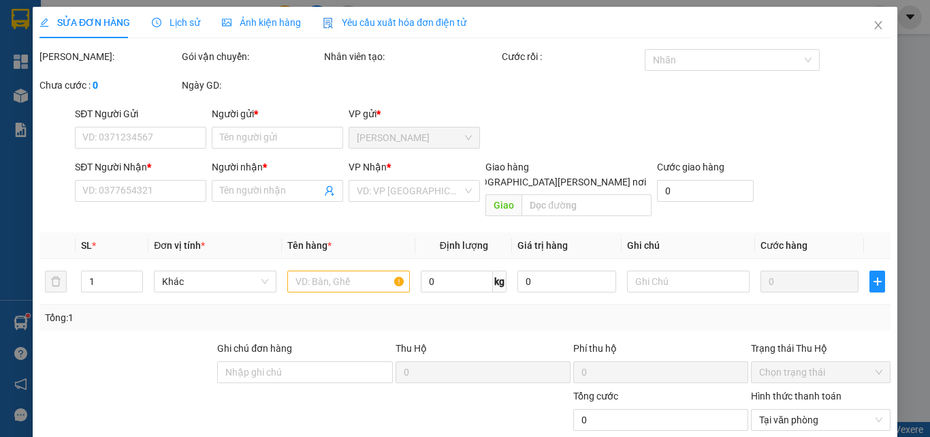
type input "0366908979"
type input "[PERSON_NAME]"
type input "0906093959"
type input "PHƯƠNG"
type input "30.000"
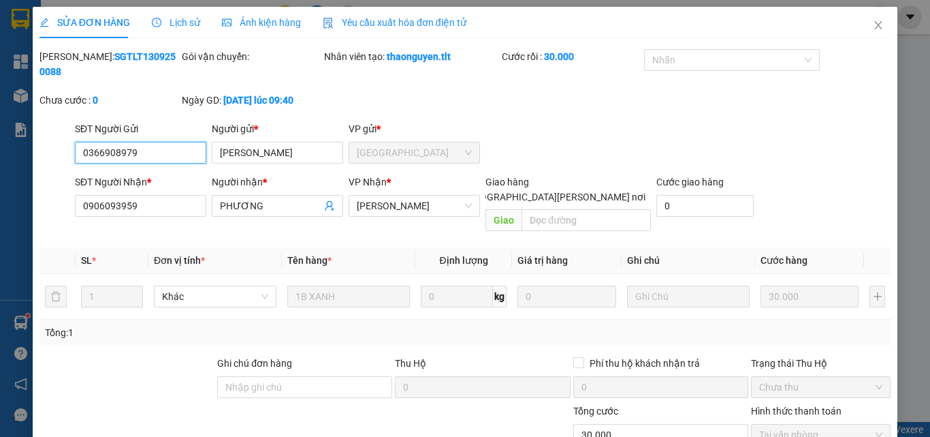
scroll to position [63, 0]
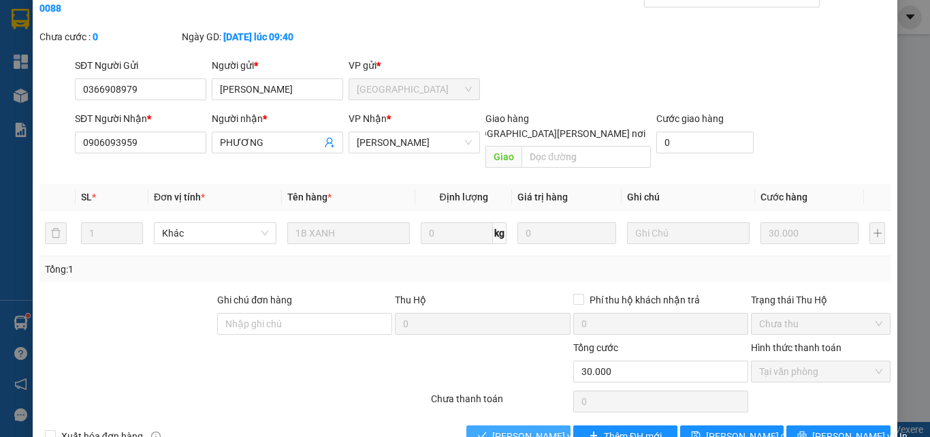
click at [522, 428] on span "[PERSON_NAME] và [PERSON_NAME] hàng" at bounding box center [584, 435] width 184 height 15
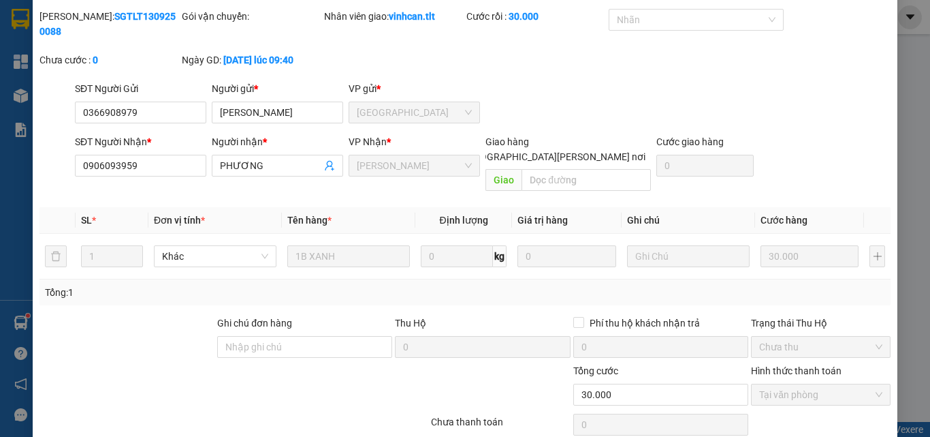
scroll to position [0, 0]
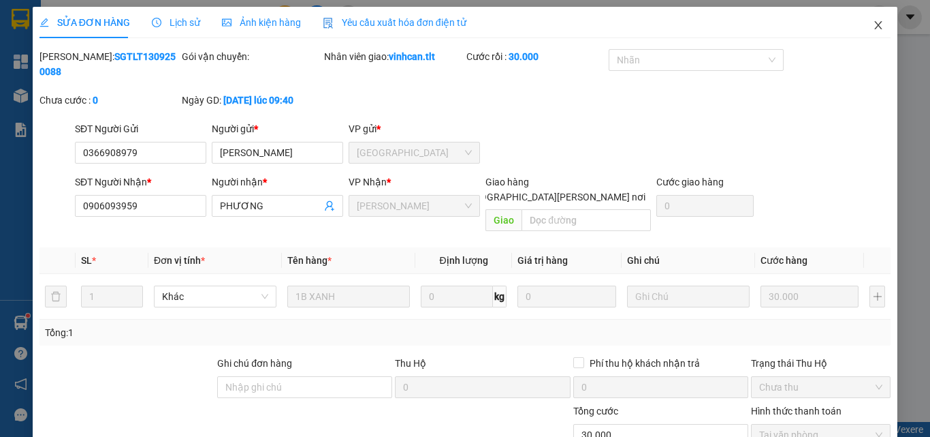
click at [873, 23] on icon "close" at bounding box center [878, 25] width 11 height 11
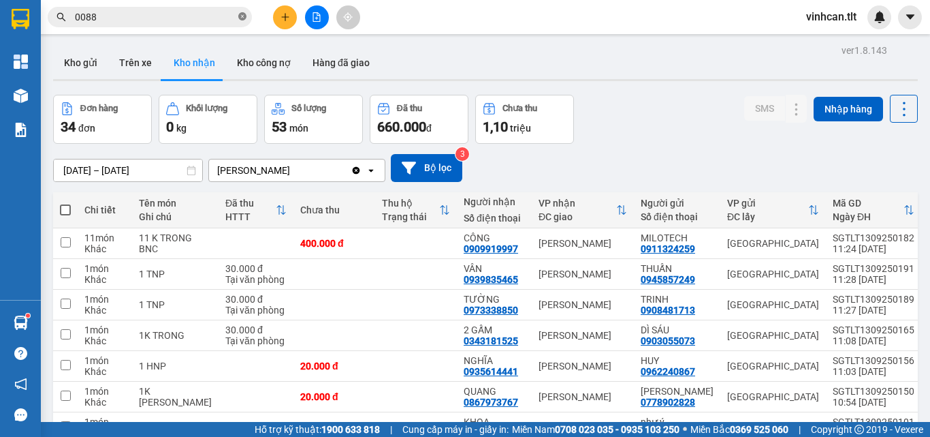
click at [242, 16] on icon "close-circle" at bounding box center [242, 16] width 8 height 8
click at [223, 22] on input "text" at bounding box center [155, 17] width 161 height 15
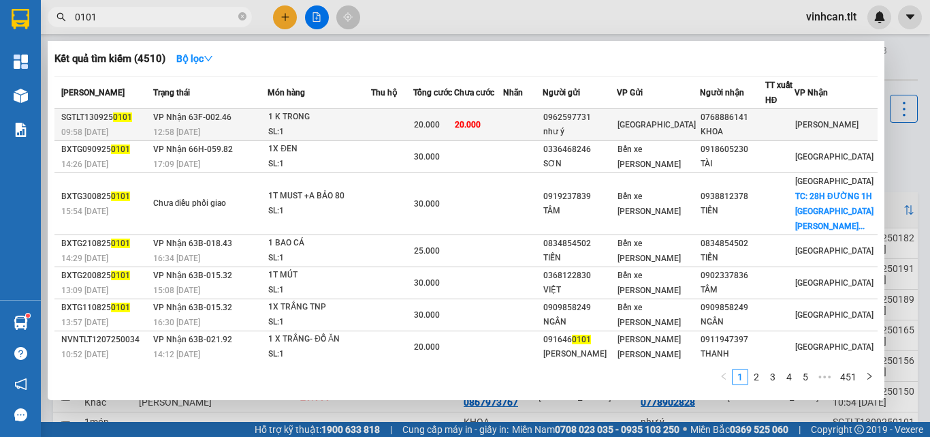
type input "0101"
click at [602, 122] on div "0962597731" at bounding box center [579, 117] width 73 height 14
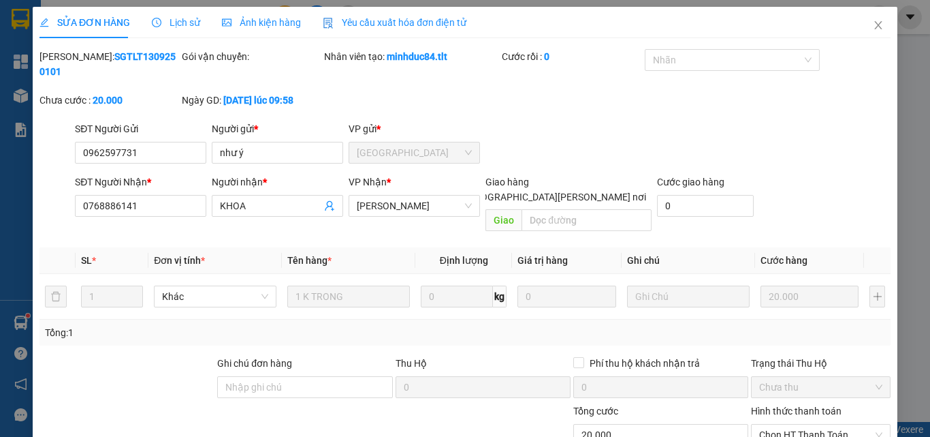
type input "0962597731"
type input "như ý"
type input "0768886141"
type input "KHOA"
type input "20.000"
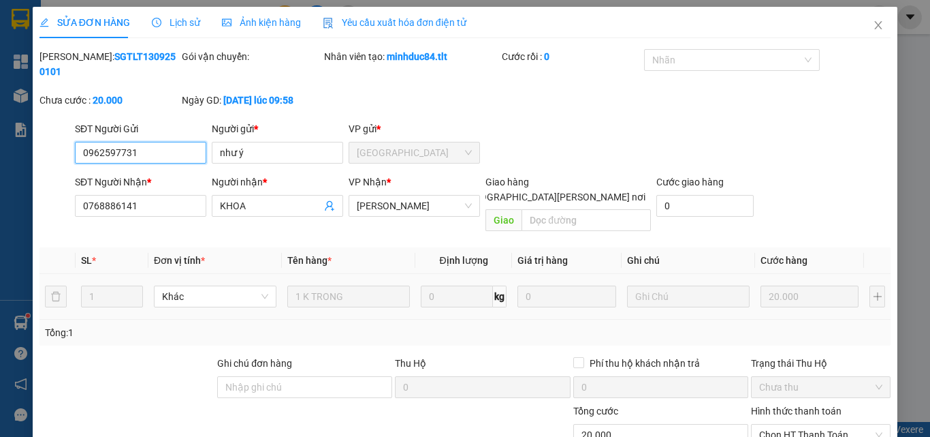
scroll to position [70, 0]
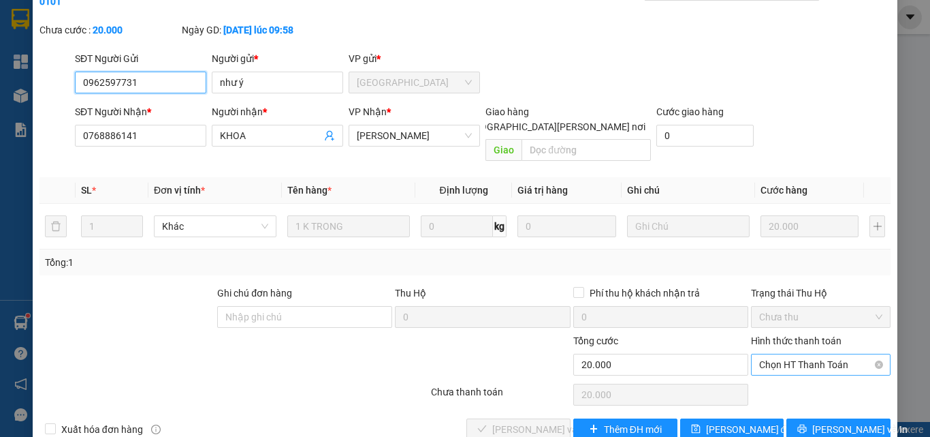
click at [759, 354] on span "Chọn HT Thanh Toán" at bounding box center [820, 364] width 123 height 20
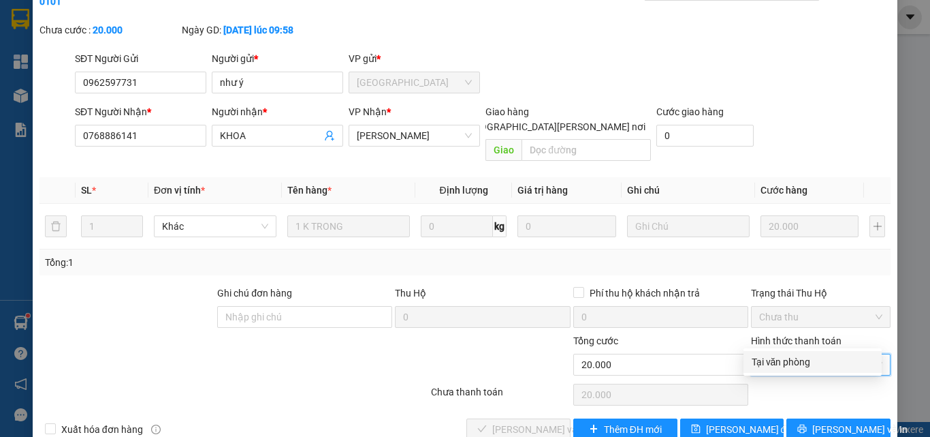
drag, startPoint x: 767, startPoint y: 360, endPoint x: 731, endPoint y: 371, distance: 37.9
click at [767, 360] on div "Tại văn phòng" at bounding box center [813, 361] width 122 height 15
type input "0"
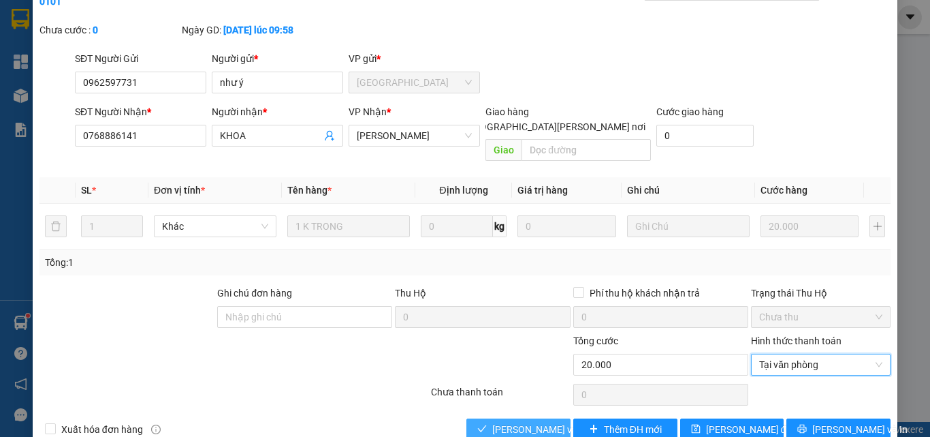
click at [506, 422] on span "[PERSON_NAME] và [PERSON_NAME] hàng" at bounding box center [584, 429] width 184 height 15
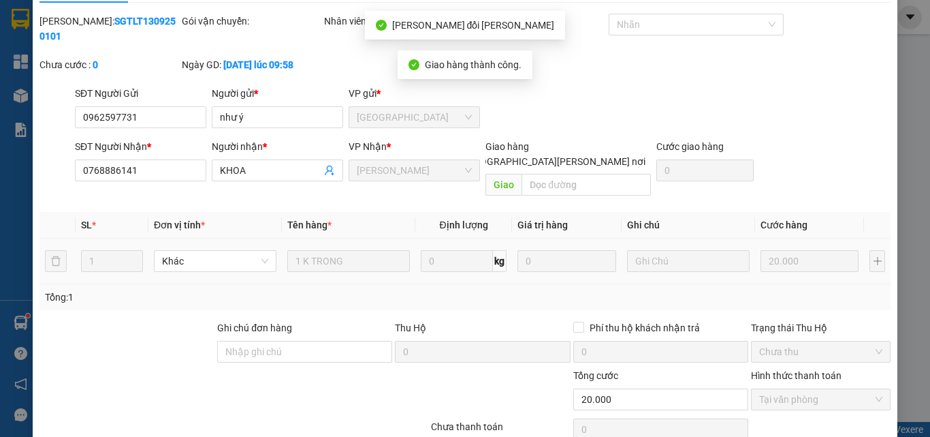
scroll to position [0, 0]
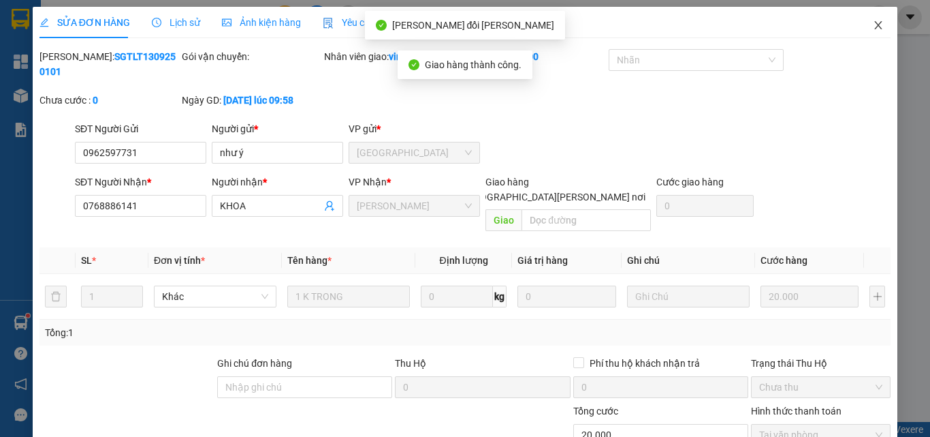
click at [875, 23] on icon "close" at bounding box center [878, 25] width 7 height 8
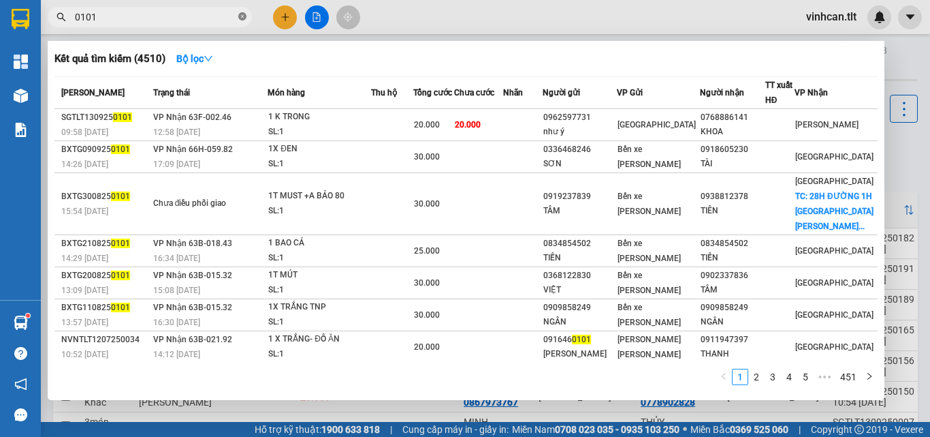
click at [241, 15] on icon "close-circle" at bounding box center [242, 16] width 8 height 8
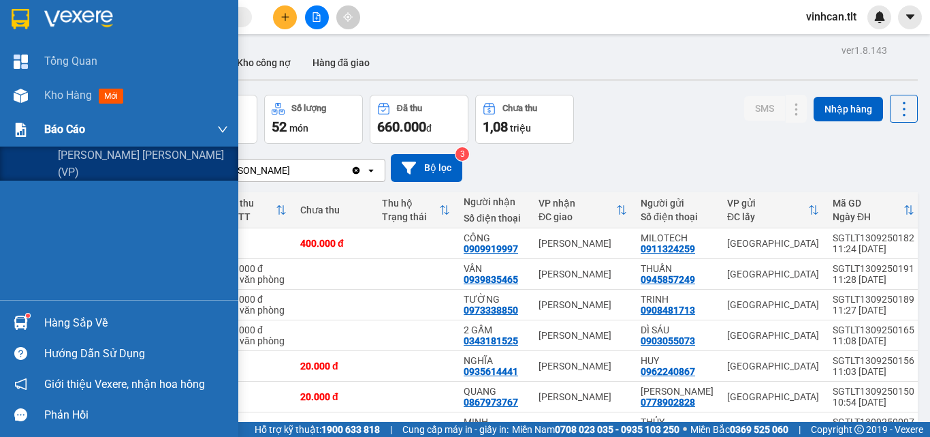
drag, startPoint x: 57, startPoint y: 127, endPoint x: 72, endPoint y: 146, distance: 23.7
click at [57, 128] on span "Báo cáo" at bounding box center [64, 129] width 41 height 17
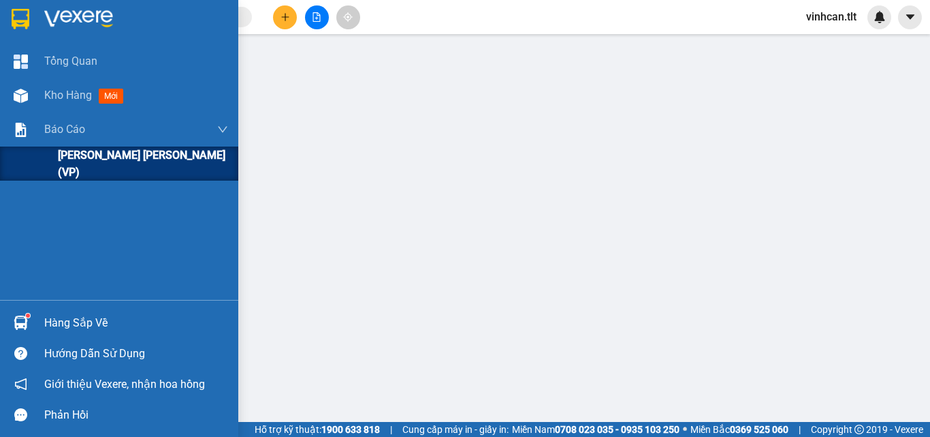
click at [82, 159] on span "[PERSON_NAME] [PERSON_NAME] (VP)" at bounding box center [143, 163] width 170 height 34
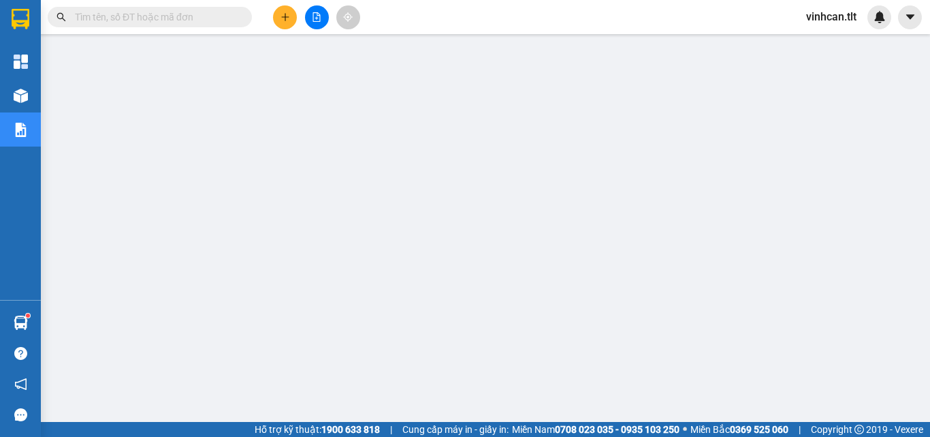
click at [200, 17] on input "text" at bounding box center [155, 17] width 161 height 15
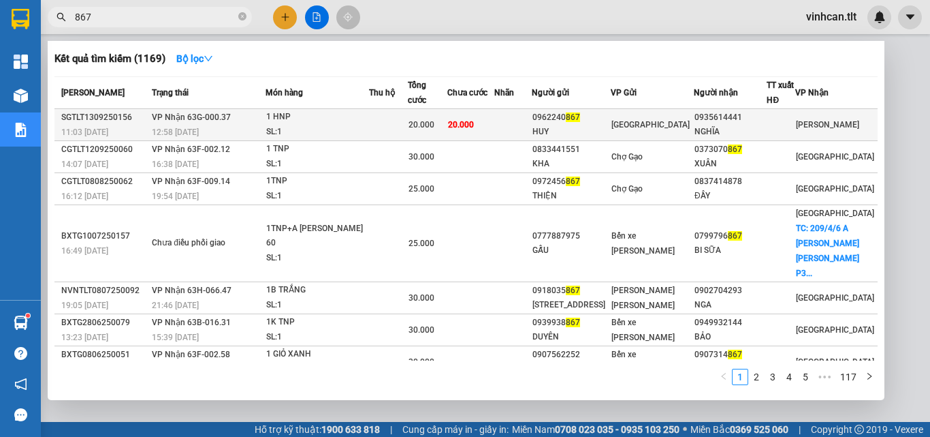
type input "867"
click at [597, 121] on div "0962240 867" at bounding box center [572, 117] width 78 height 14
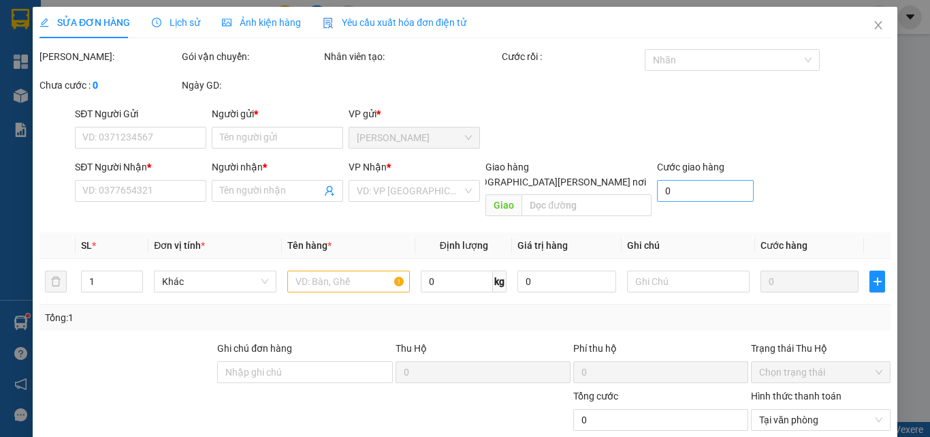
type input "0962240867"
type input "HUY"
type input "0935614441"
type input "NGHĨA"
type input "20.000"
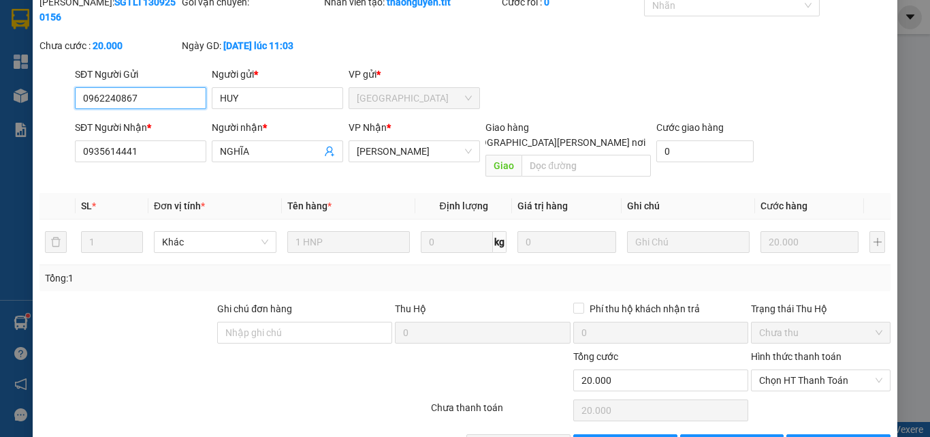
scroll to position [63, 0]
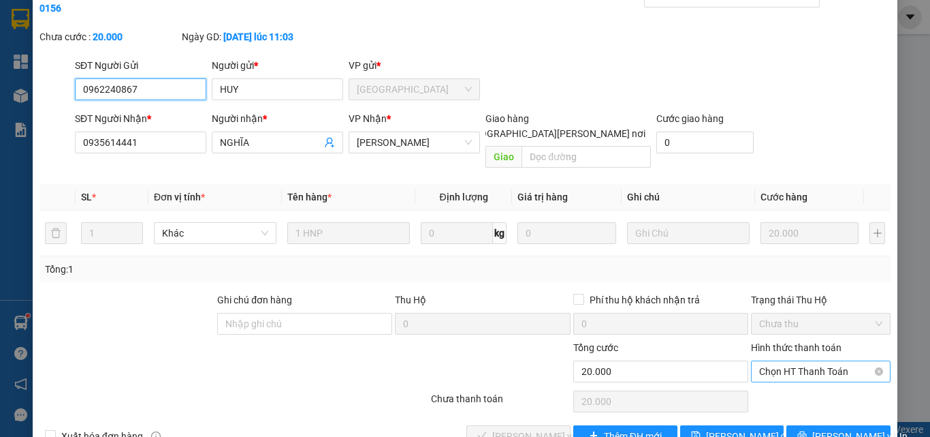
click at [783, 361] on span "Chọn HT Thanh Toán" at bounding box center [820, 371] width 123 height 20
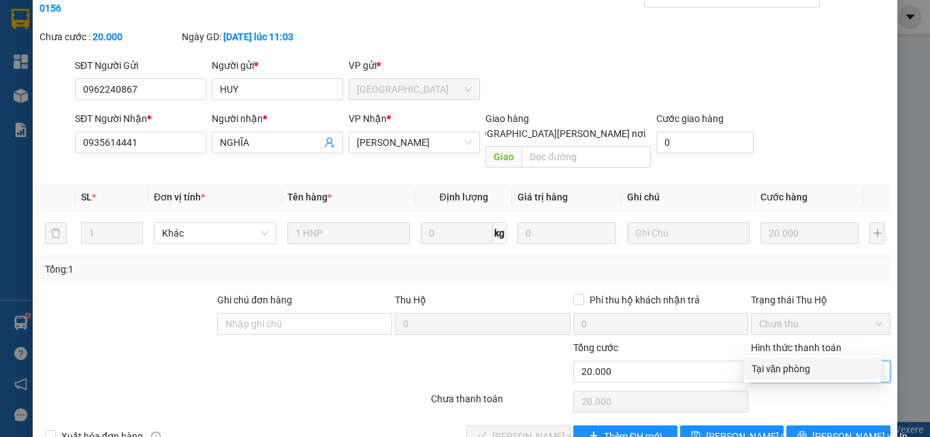
drag, startPoint x: 784, startPoint y: 366, endPoint x: 741, endPoint y: 370, distance: 43.0
click at [784, 367] on div "Tại văn phòng" at bounding box center [813, 368] width 122 height 15
type input "0"
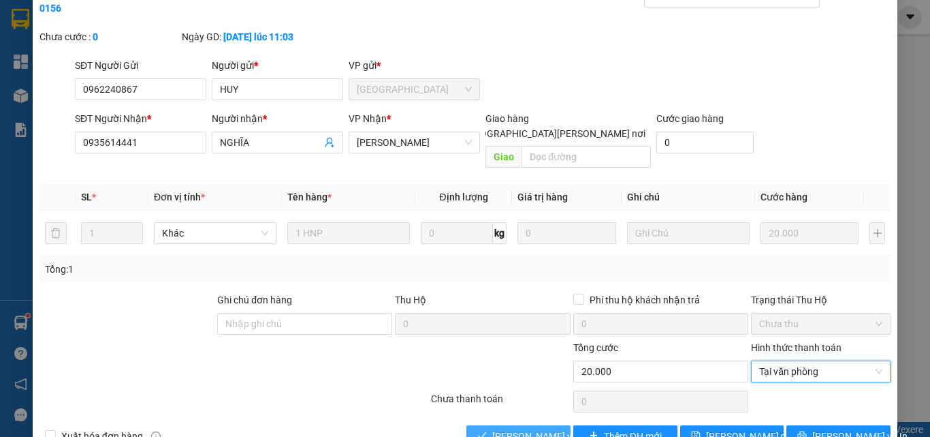
click at [514, 428] on span "[PERSON_NAME] và [PERSON_NAME] hàng" at bounding box center [584, 435] width 184 height 15
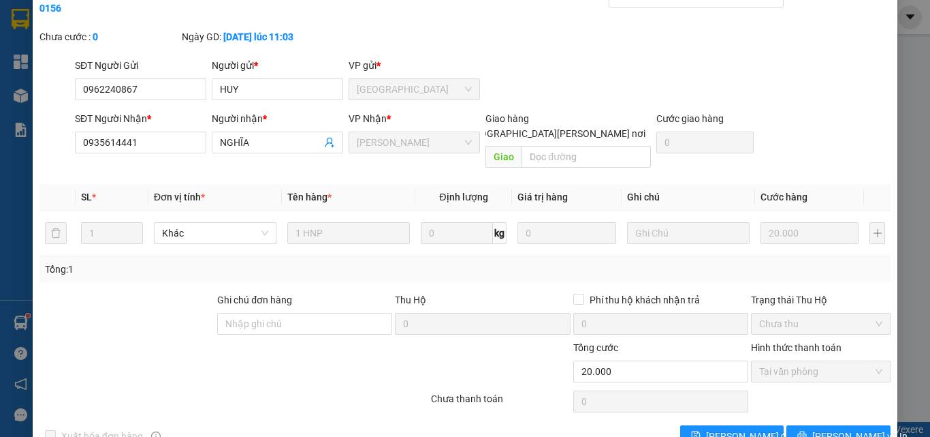
scroll to position [0, 0]
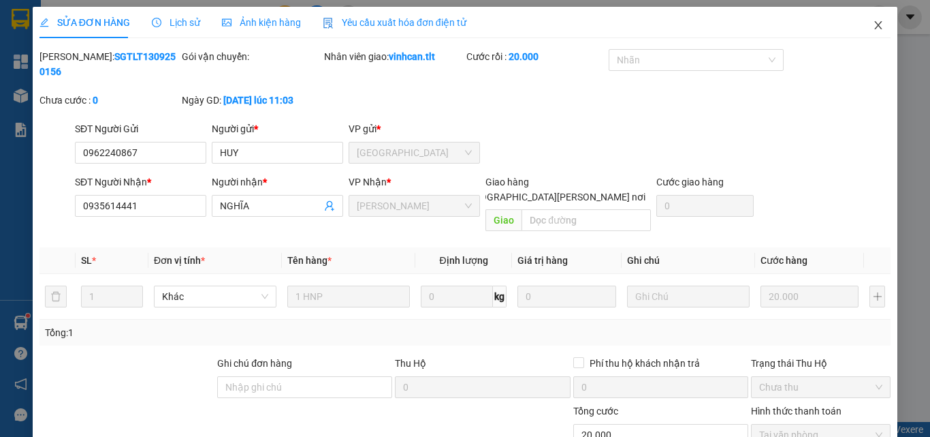
click at [875, 24] on icon "close" at bounding box center [878, 25] width 7 height 8
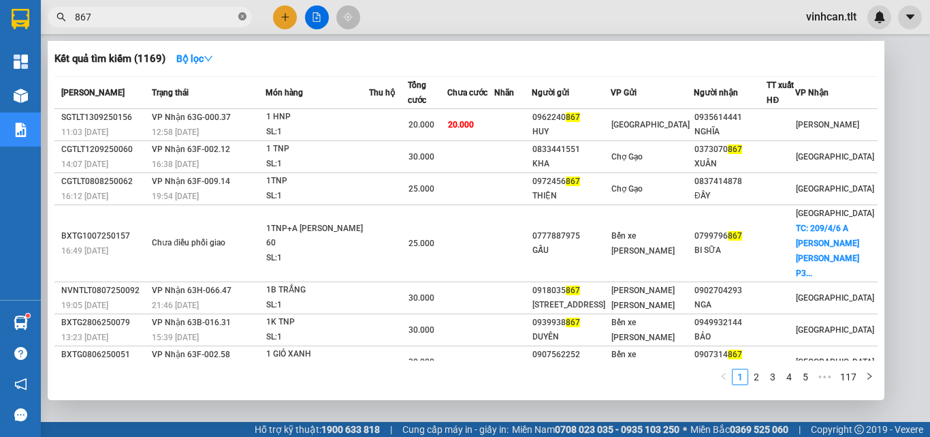
click at [242, 15] on icon "close-circle" at bounding box center [242, 16] width 8 height 8
